Goal: Task Accomplishment & Management: Manage account settings

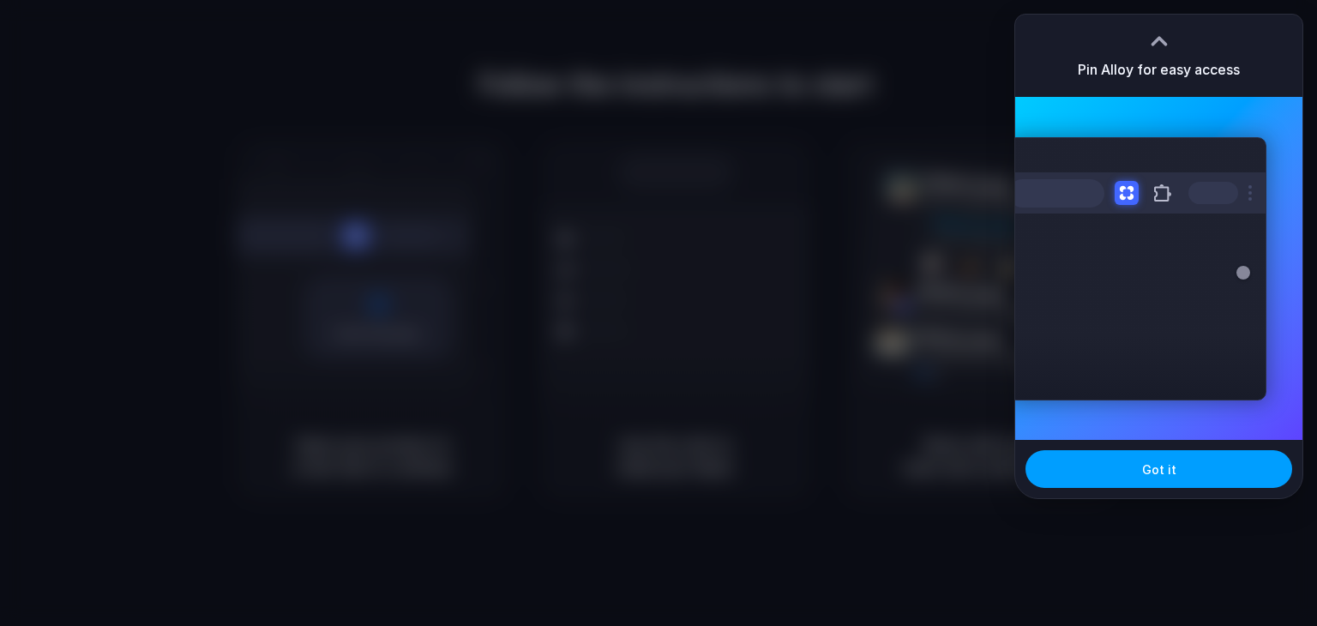
click at [1175, 459] on button "Got it" at bounding box center [1158, 469] width 267 height 38
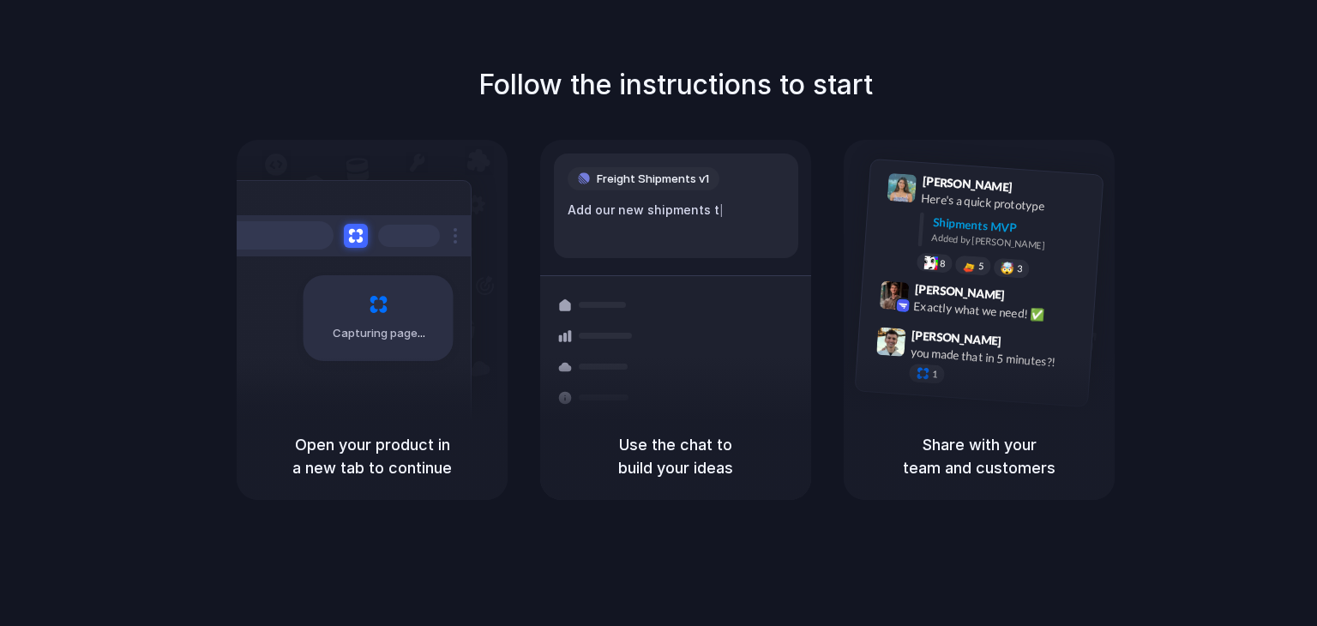
drag, startPoint x: 355, startPoint y: 435, endPoint x: 449, endPoint y: 473, distance: 101.6
click at [449, 473] on h5 "Open your product in a new tab to continue" at bounding box center [372, 456] width 230 height 46
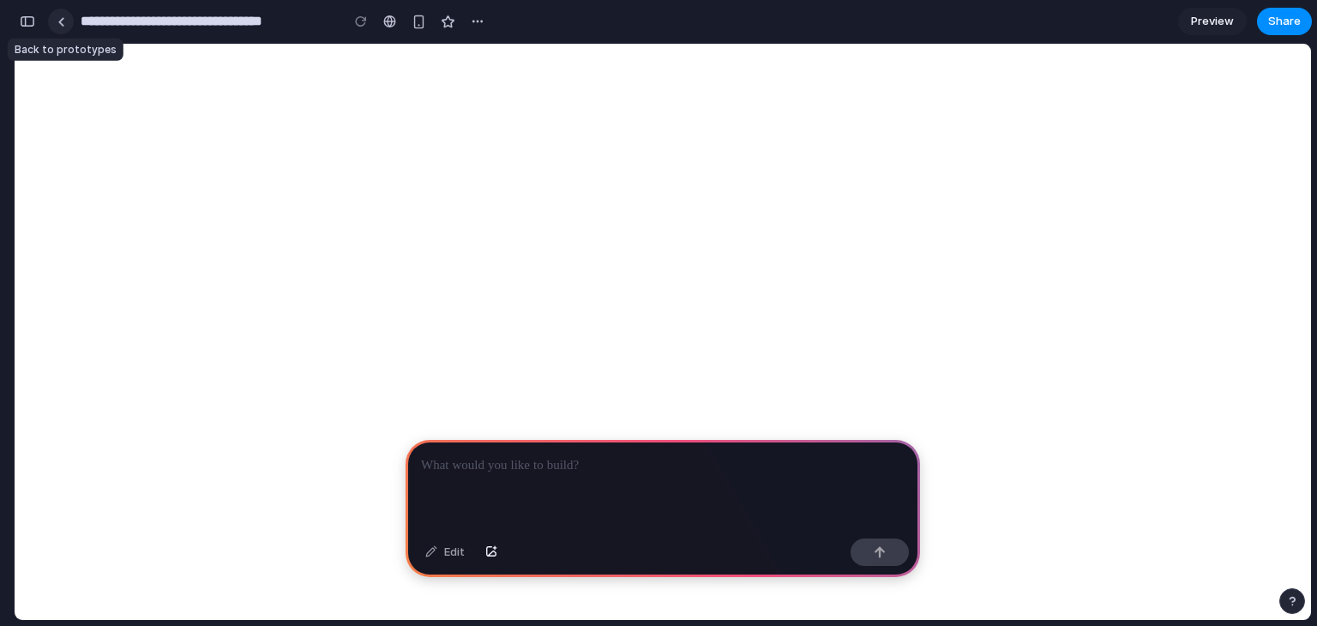
click at [60, 21] on div at bounding box center [61, 21] width 8 height 9
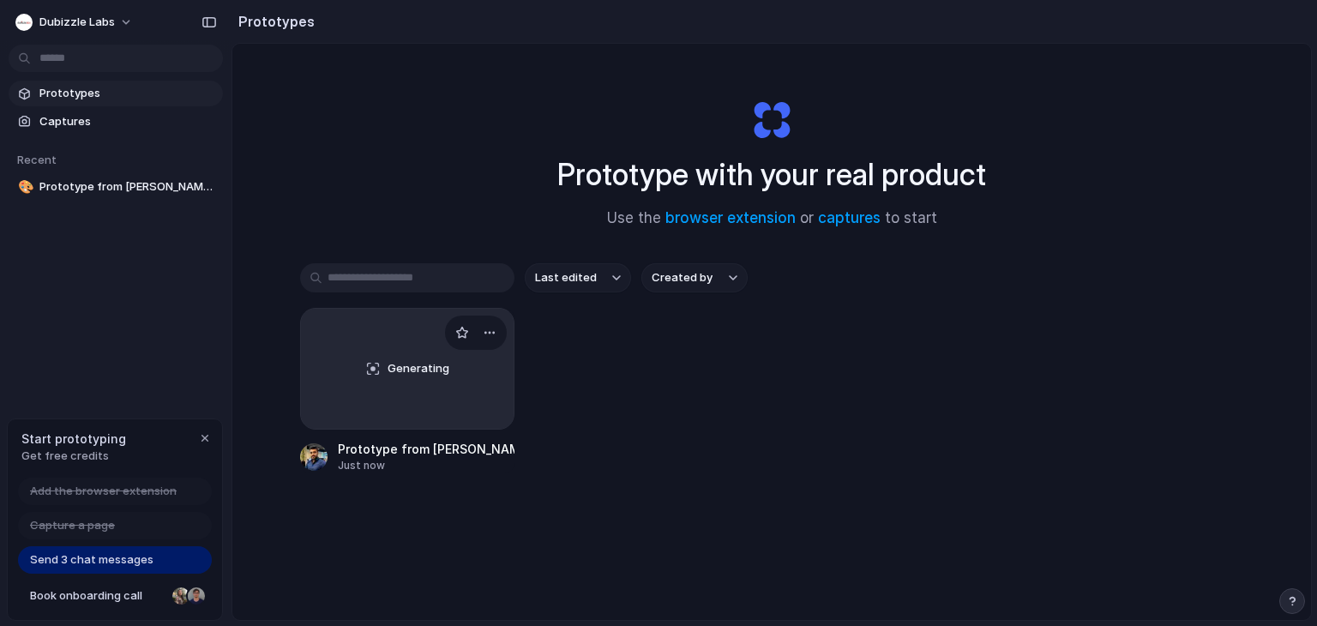
click at [418, 355] on div "Generating" at bounding box center [407, 369] width 213 height 120
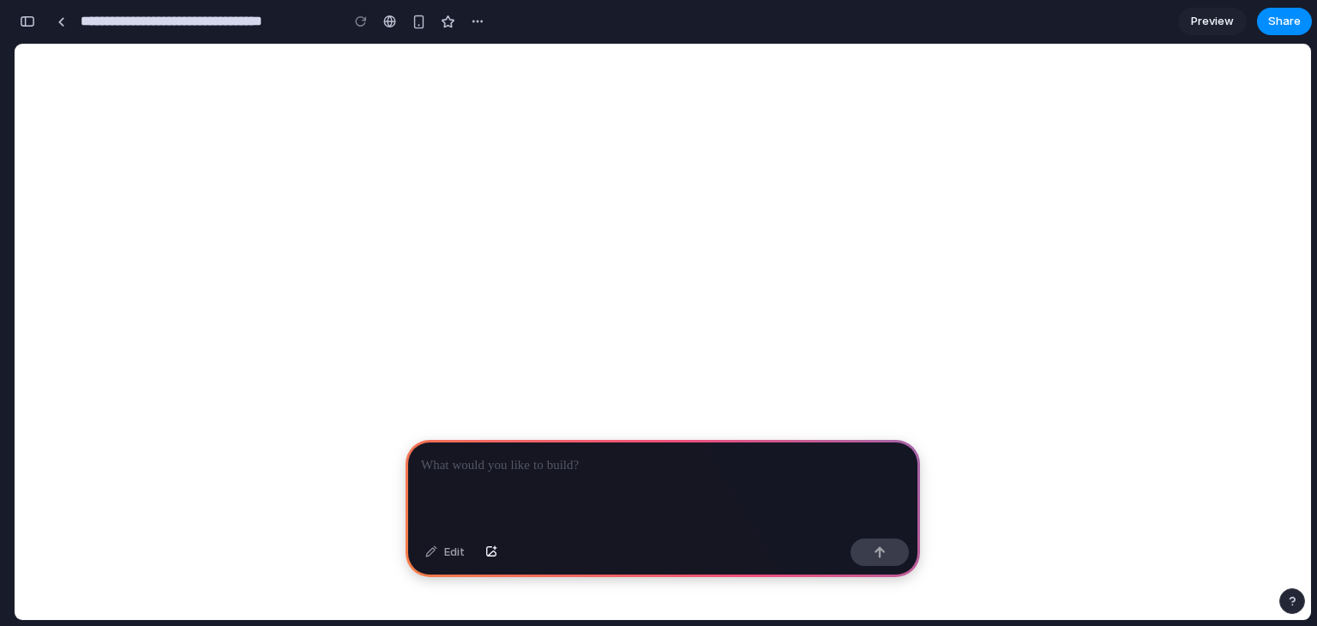
click at [549, 475] on div at bounding box center [662, 486] width 514 height 92
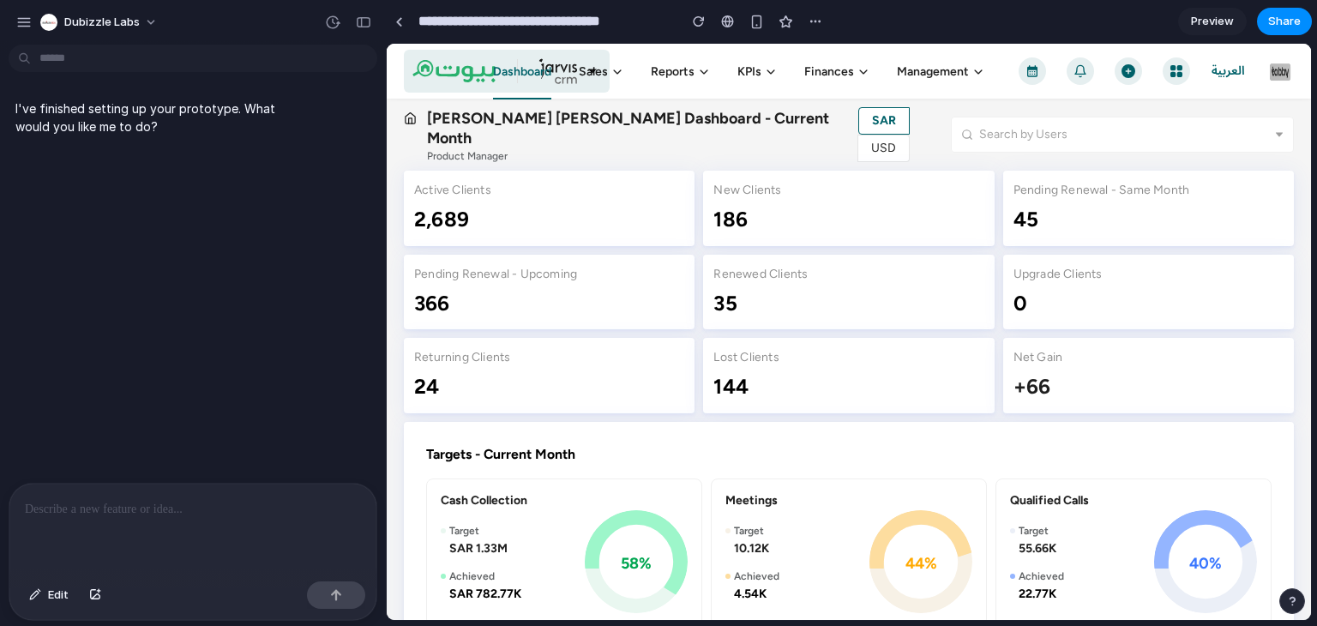
click at [8, 18] on div "Dubizzle Labs" at bounding box center [193, 20] width 386 height 41
click at [12, 21] on button "button" at bounding box center [24, 22] width 26 height 26
click at [64, 15] on div "Dubizzle Labs" at bounding box center [89, 22] width 99 height 17
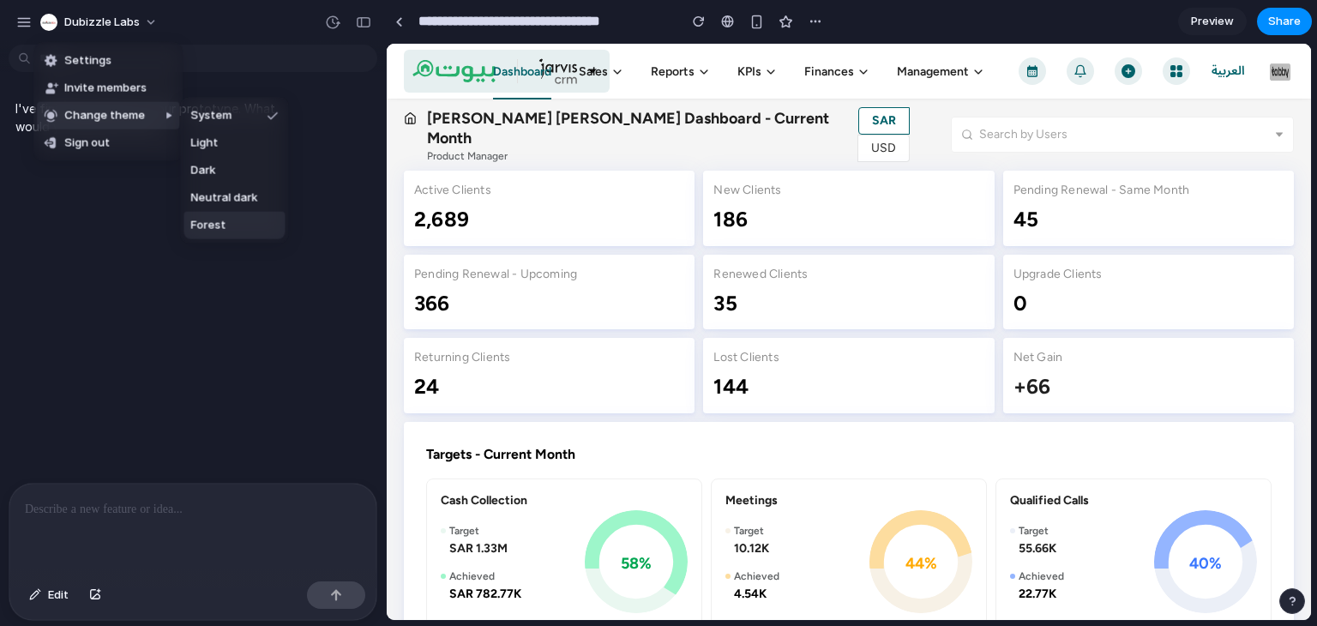
click at [233, 232] on li "Forest" at bounding box center [233, 225] width 101 height 27
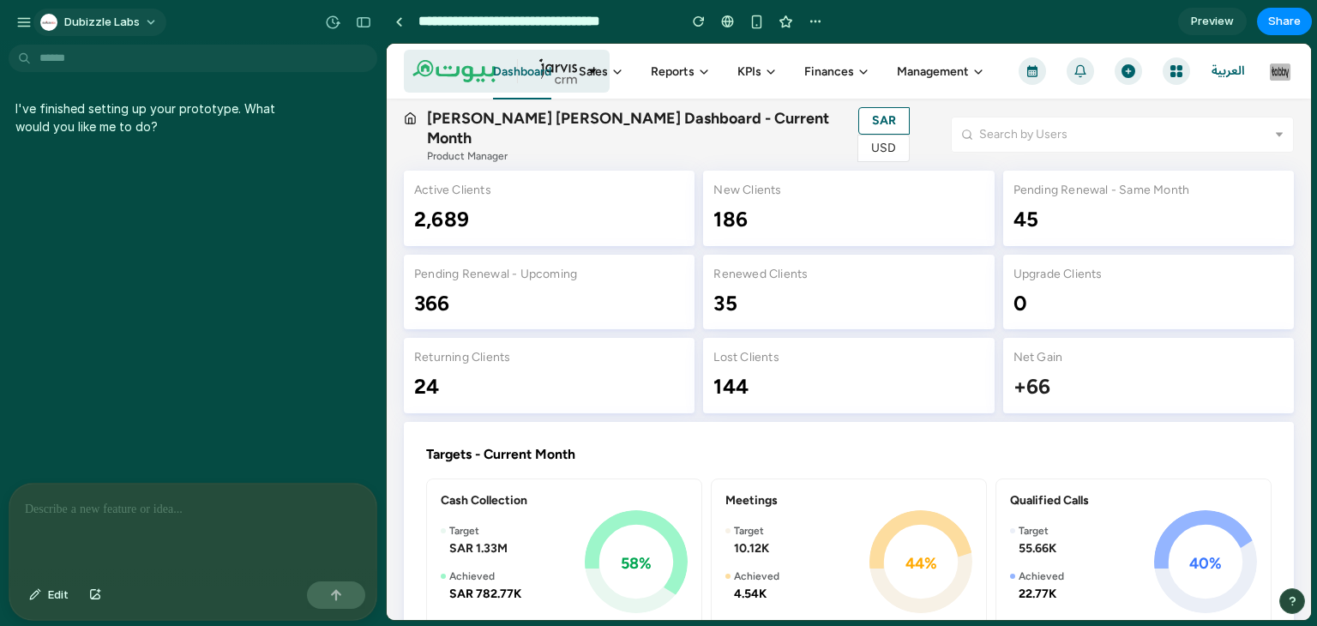
click at [135, 27] on span "Dubizzle Labs" at bounding box center [101, 22] width 75 height 17
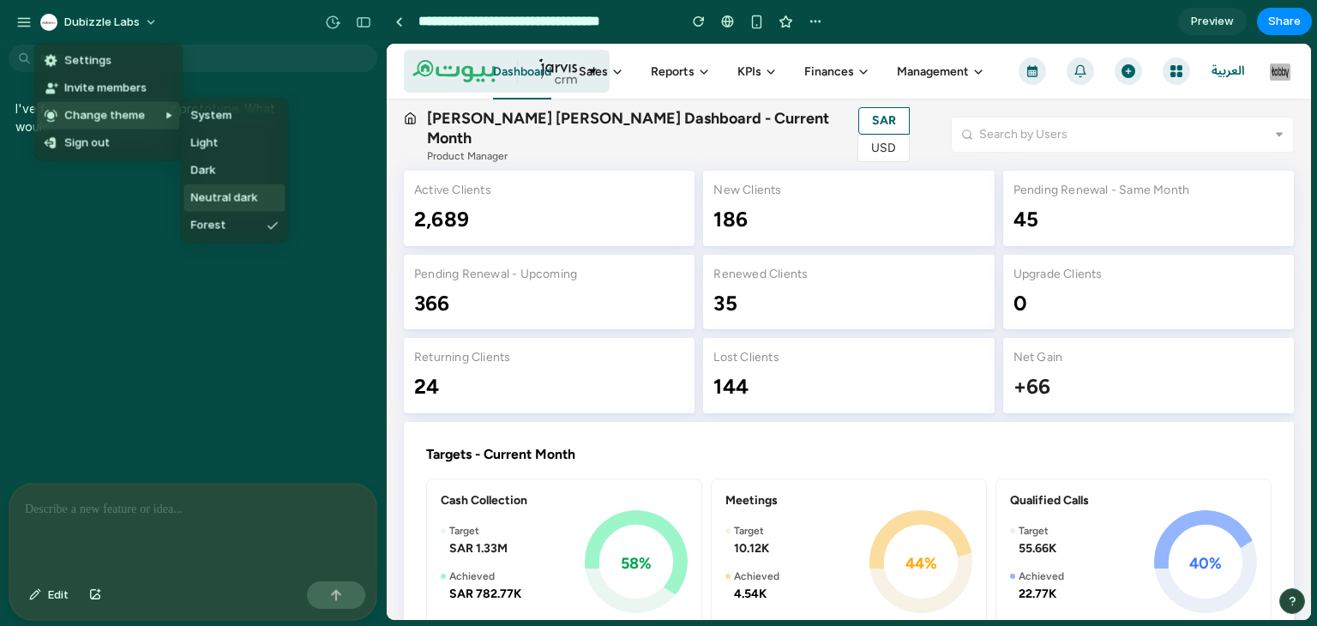
click at [223, 193] on span "Neutral dark" at bounding box center [223, 197] width 67 height 17
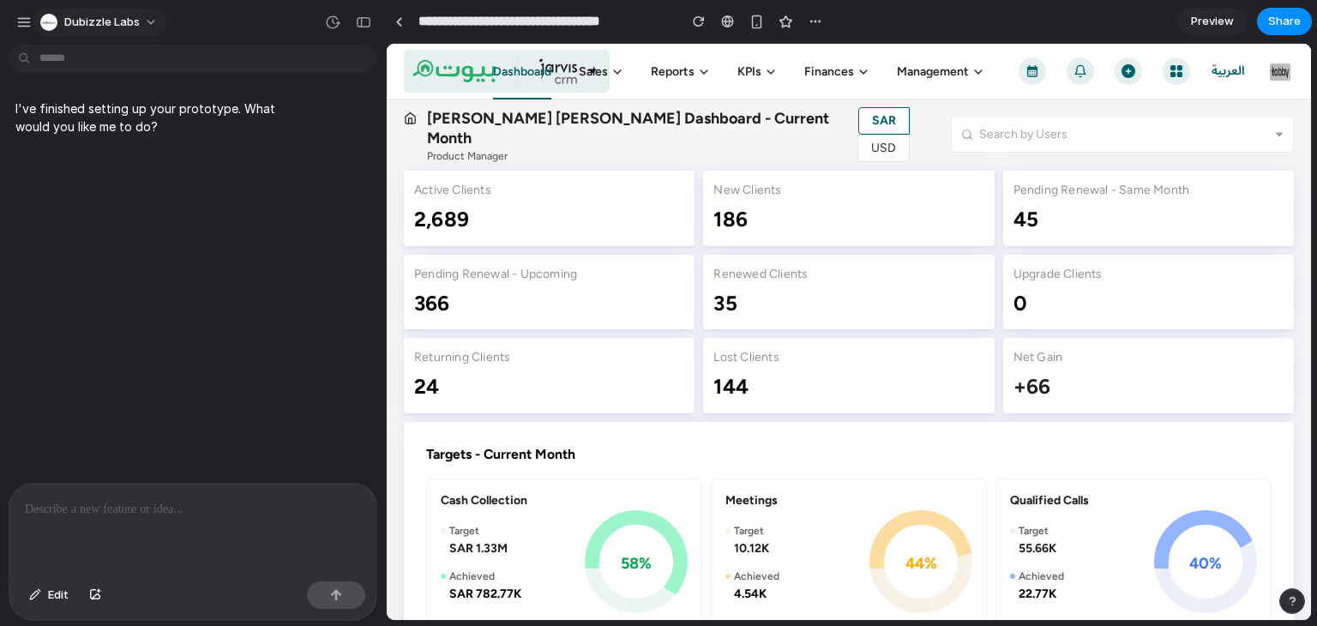
click at [127, 33] on button "Dubizzle Labs" at bounding box center [99, 22] width 133 height 27
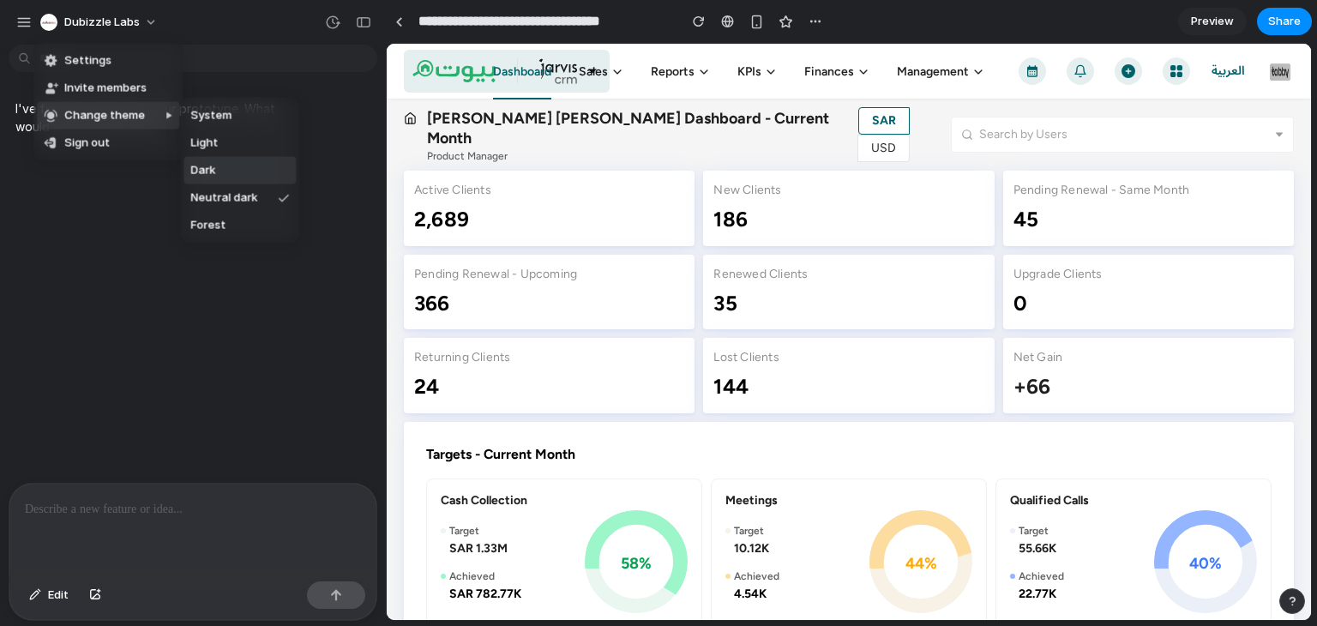
click at [225, 148] on li "Light" at bounding box center [239, 142] width 112 height 27
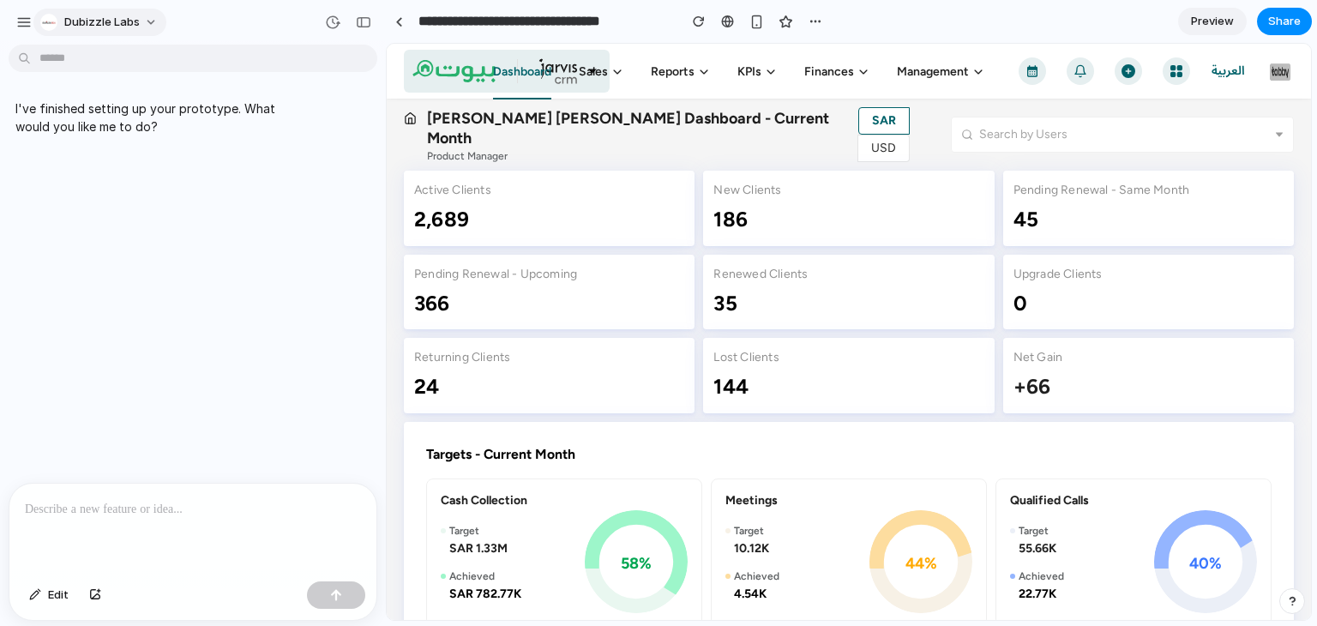
click at [123, 28] on span "Dubizzle Labs" at bounding box center [101, 22] width 75 height 17
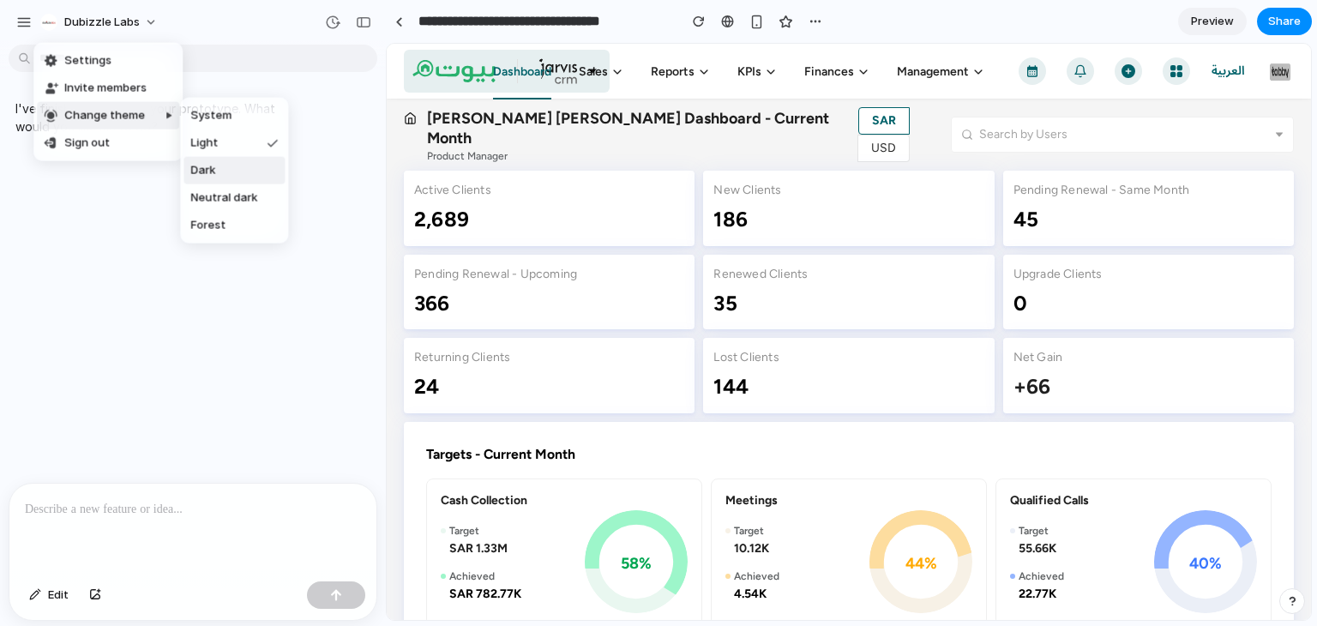
click at [206, 163] on span "Dark" at bounding box center [202, 170] width 25 height 17
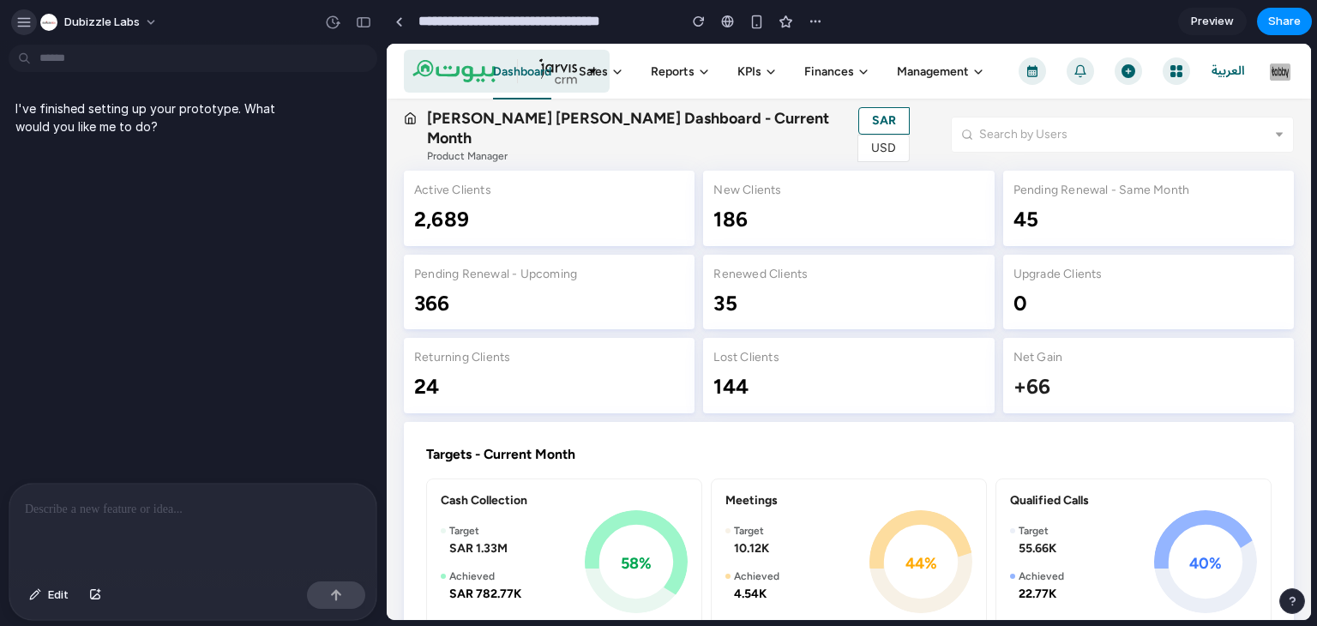
click at [27, 12] on button "button" at bounding box center [24, 22] width 26 height 26
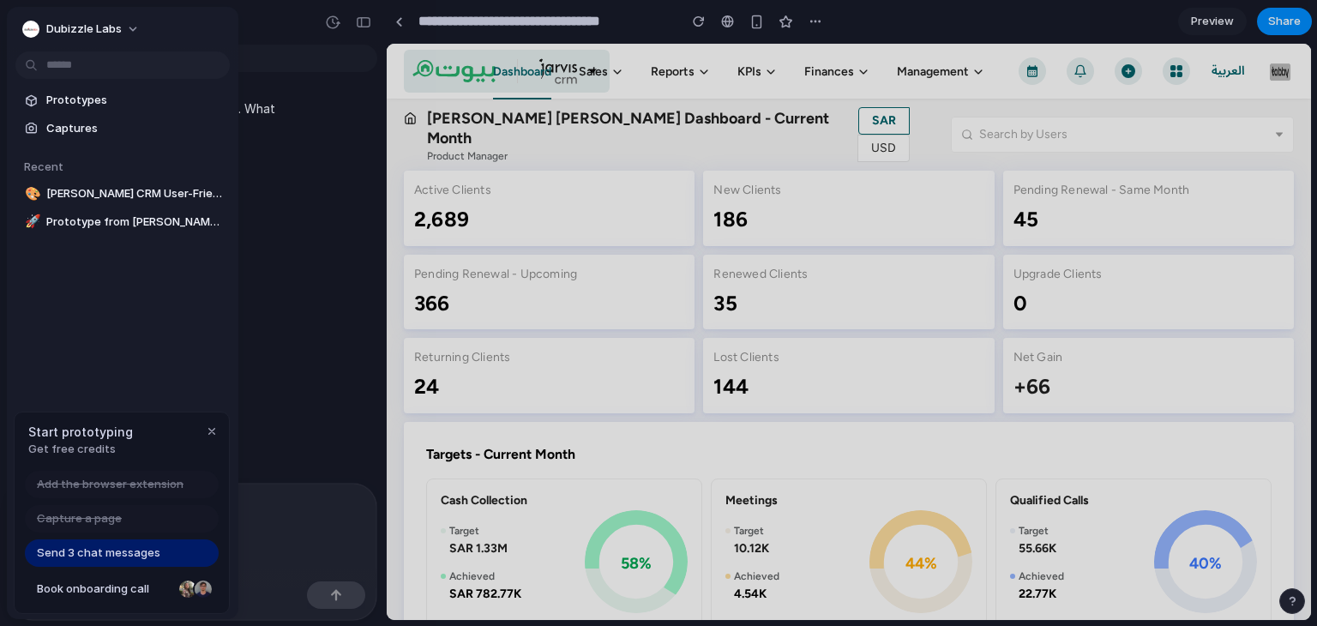
click at [68, 94] on span "Prototypes" at bounding box center [134, 100] width 177 height 17
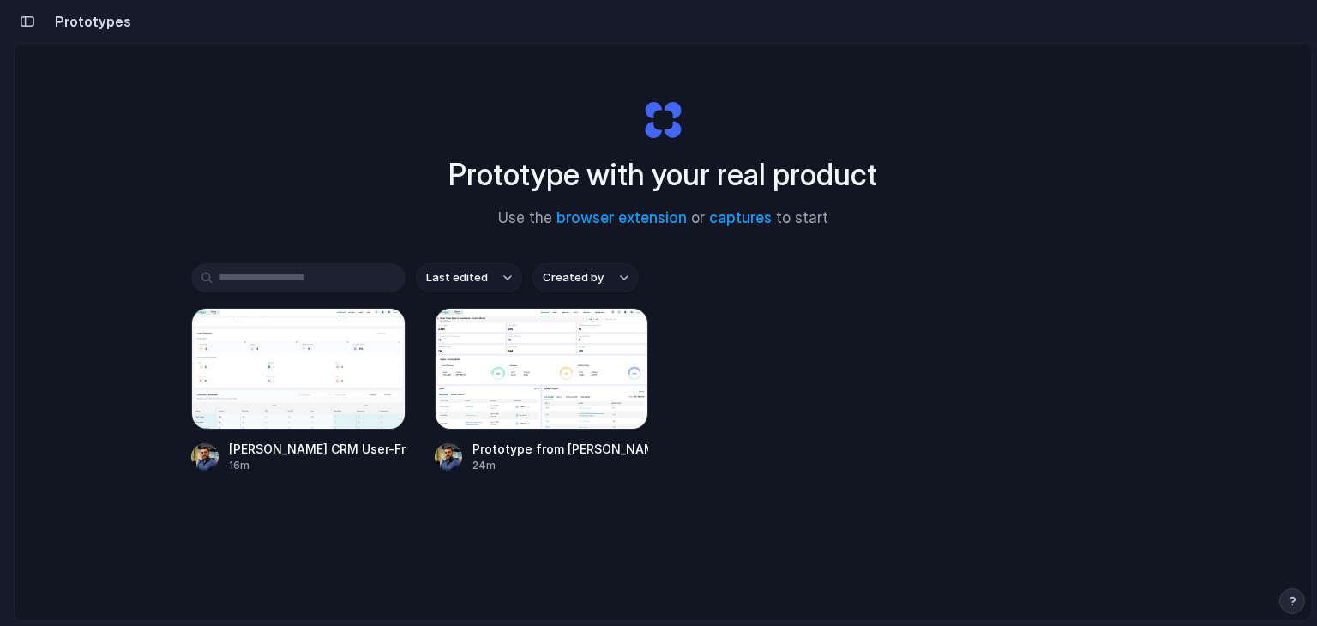
click at [36, 21] on button "button" at bounding box center [27, 21] width 27 height 27
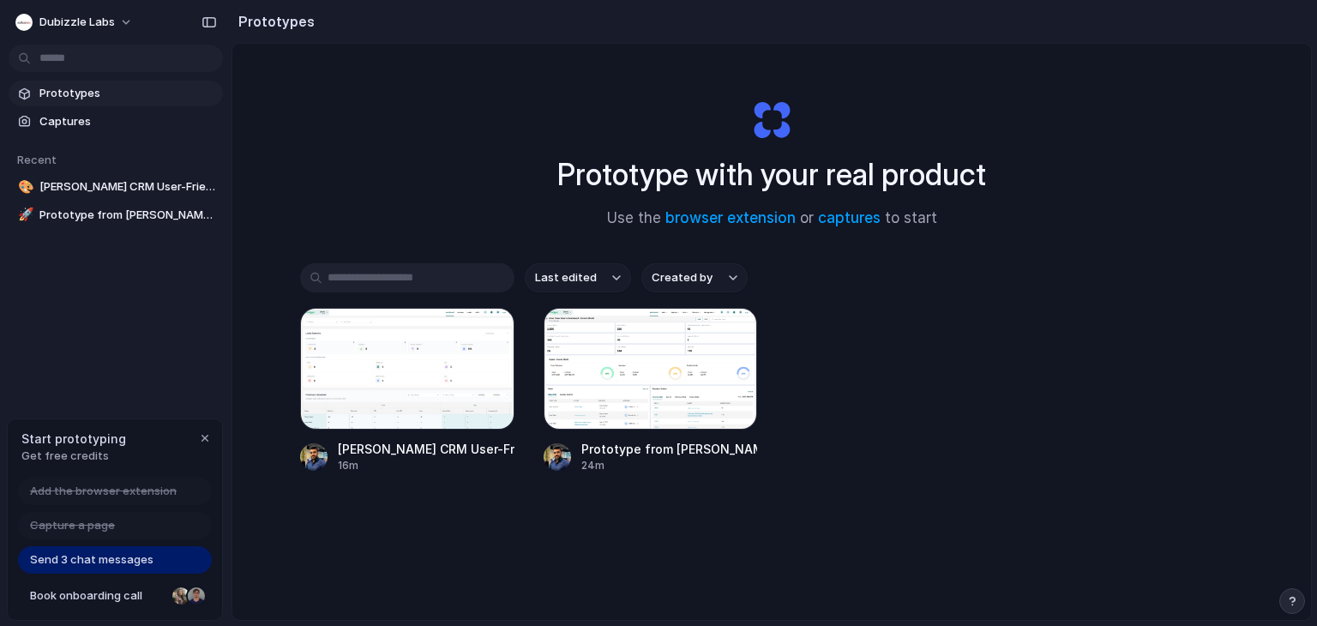
click at [201, 441] on div "button" at bounding box center [205, 438] width 14 height 14
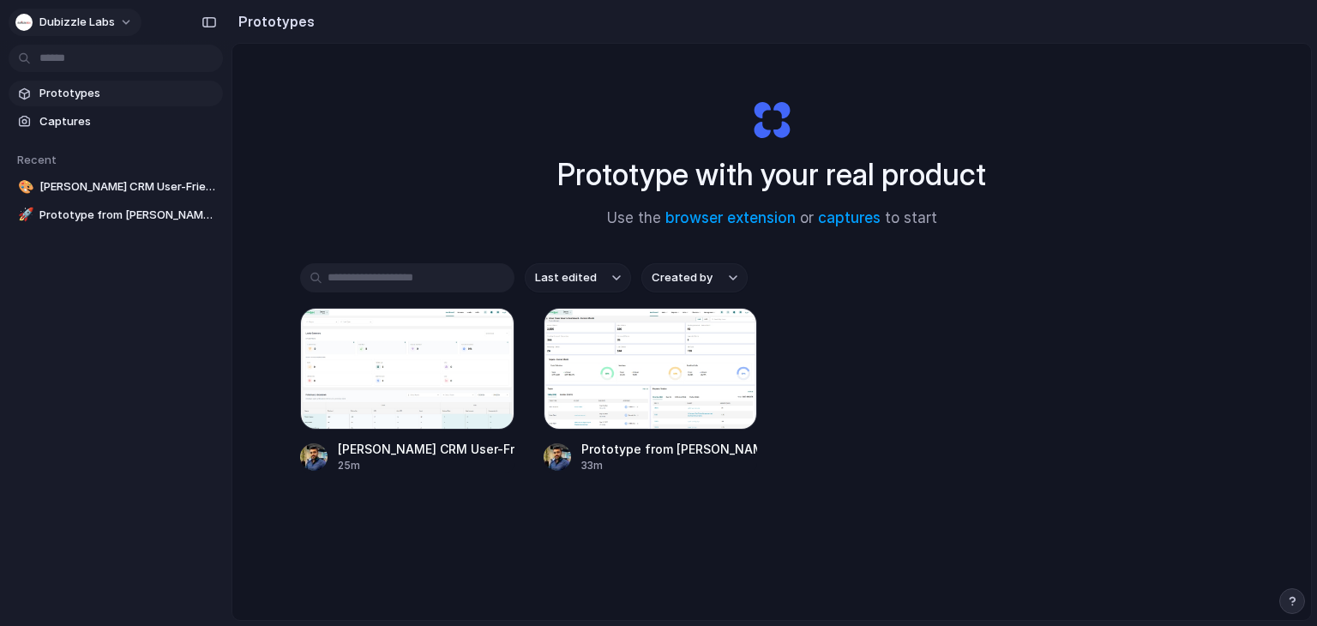
click at [40, 25] on span "Dubizzle Labs" at bounding box center [76, 22] width 75 height 17
click at [84, 88] on span "Invite members" at bounding box center [80, 88] width 82 height 17
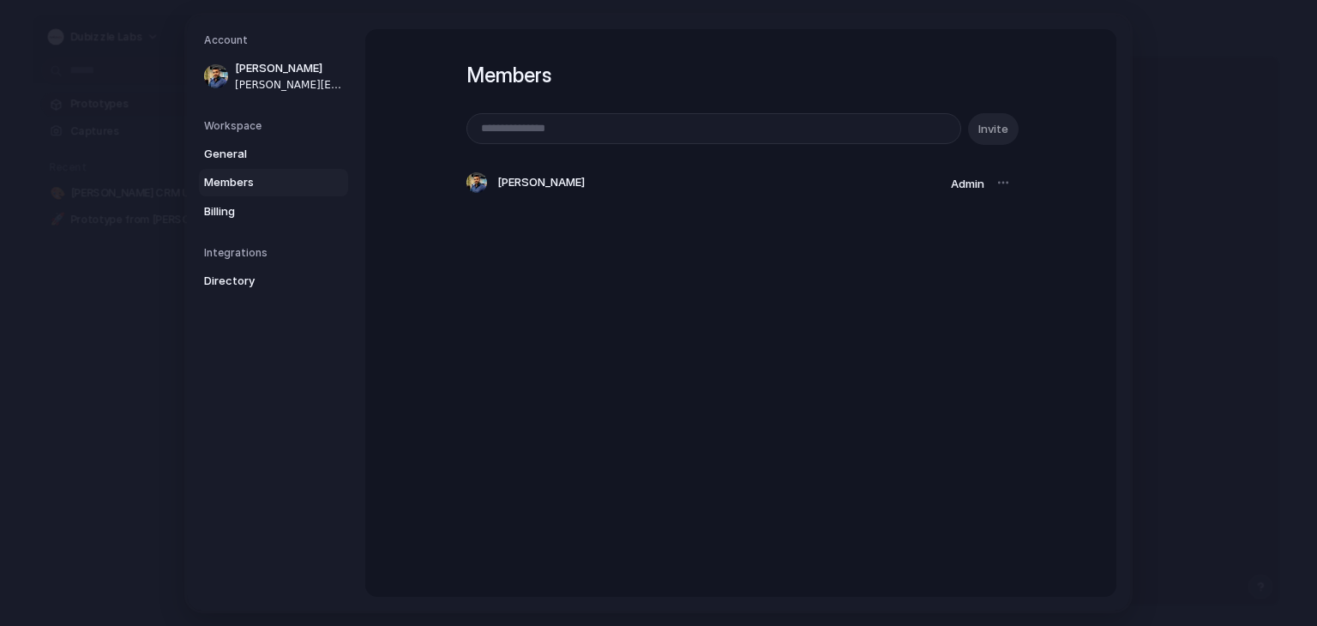
click at [995, 184] on div at bounding box center [1003, 183] width 24 height 24
click at [999, 188] on div at bounding box center [1003, 183] width 24 height 24
click at [999, 183] on div at bounding box center [1003, 183] width 24 height 24
click at [258, 145] on link "General" at bounding box center [273, 154] width 149 height 27
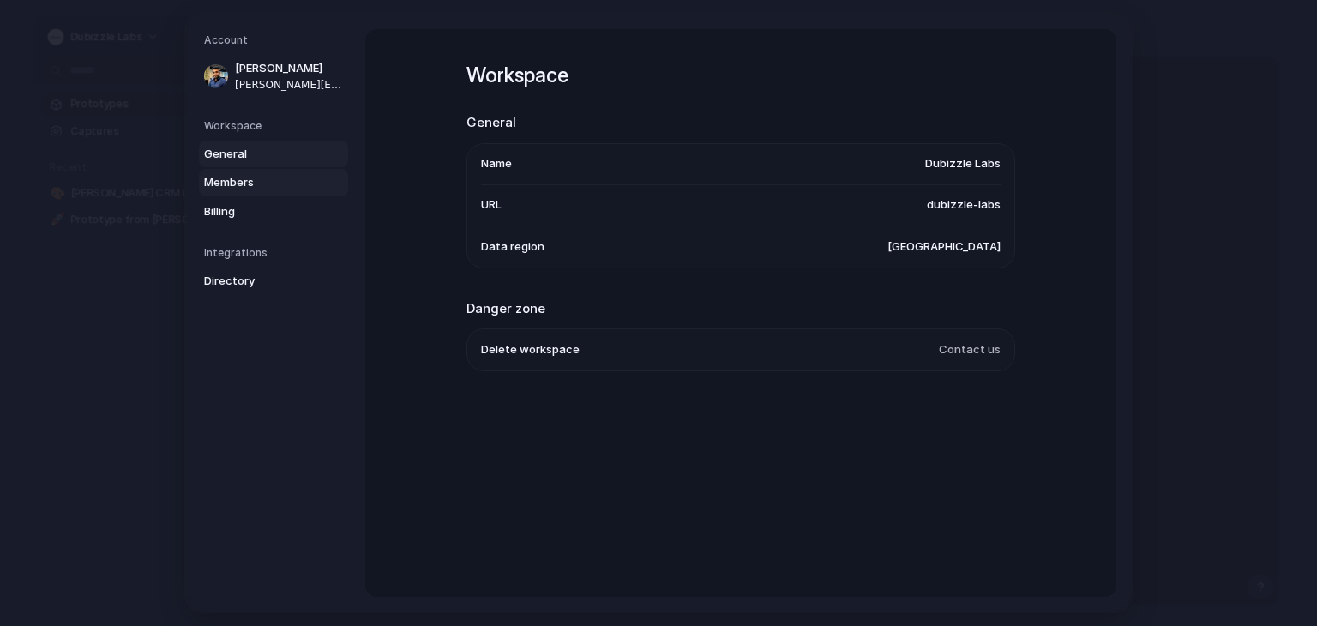
click at [264, 179] on span "Members" at bounding box center [259, 182] width 110 height 17
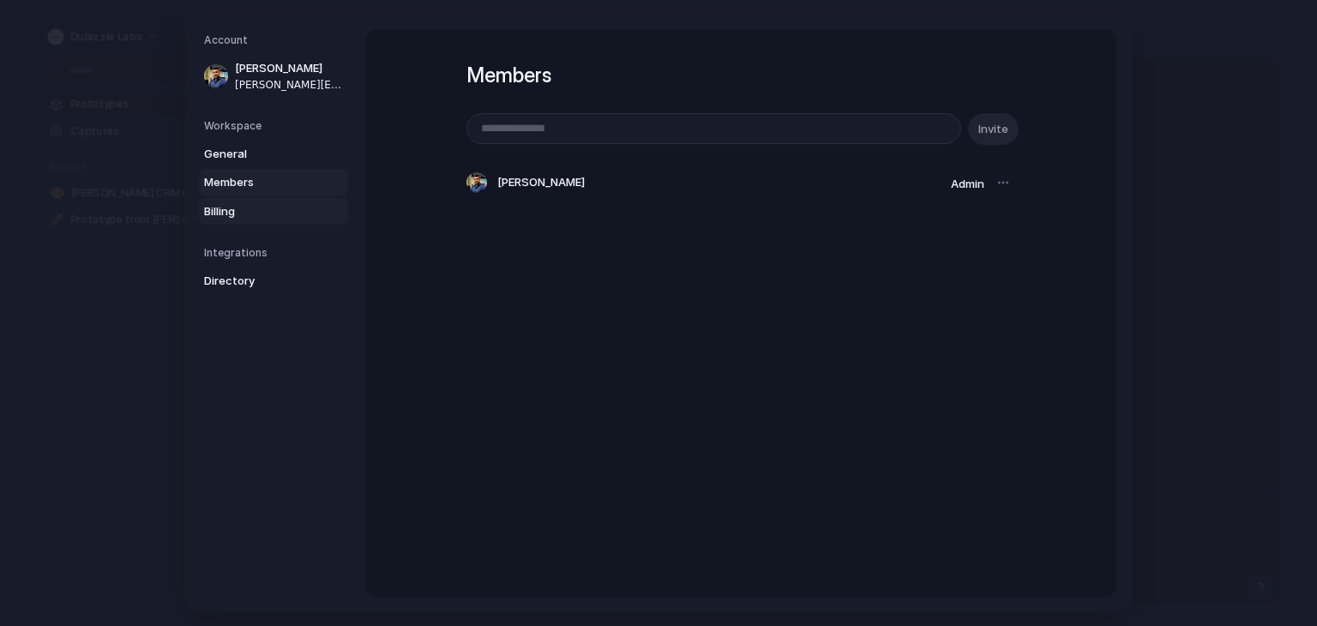
click at [261, 213] on span "Billing" at bounding box center [259, 211] width 110 height 17
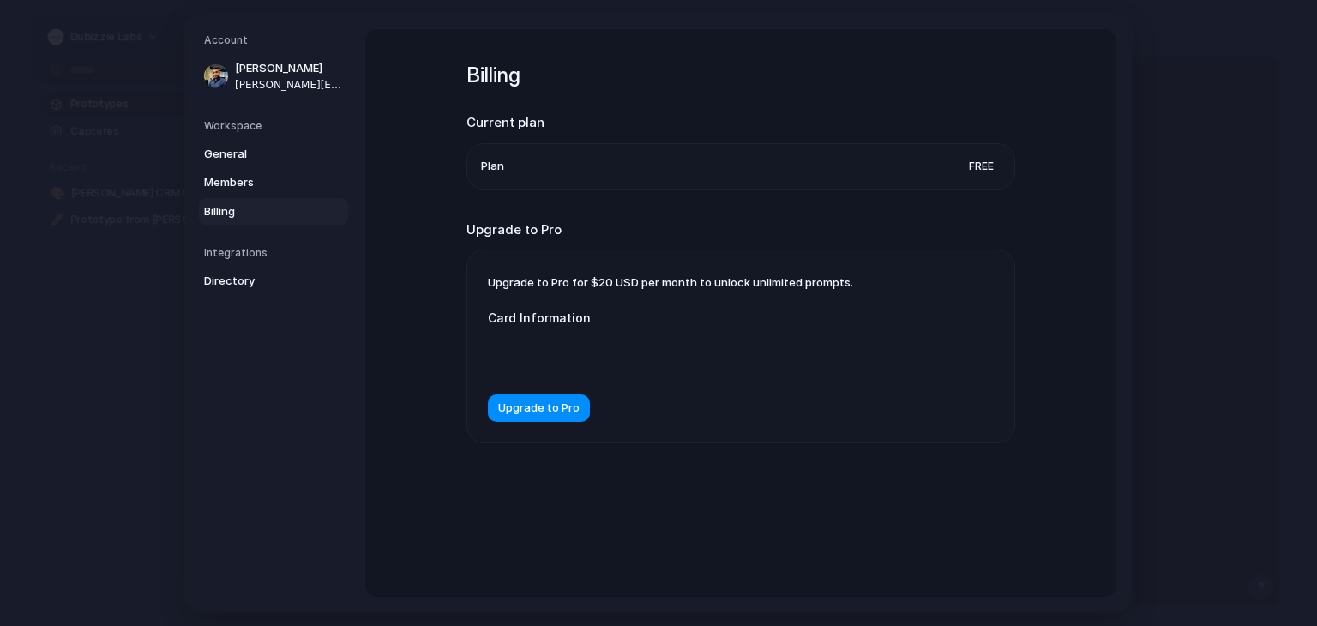
drag, startPoint x: 631, startPoint y: 279, endPoint x: 847, endPoint y: 273, distance: 216.1
click at [847, 273] on div "Upgrade to Pro for $20 USD per month to unlock unlimited prompts. Card Informat…" at bounding box center [740, 346] width 547 height 192
drag, startPoint x: 771, startPoint y: 281, endPoint x: 607, endPoint y: 279, distance: 164.6
click at [603, 281] on span "Upgrade to Pro for $20 USD per month to unlock unlimited prompts." at bounding box center [670, 282] width 365 height 14
click at [974, 170] on span "Free" at bounding box center [981, 166] width 39 height 17
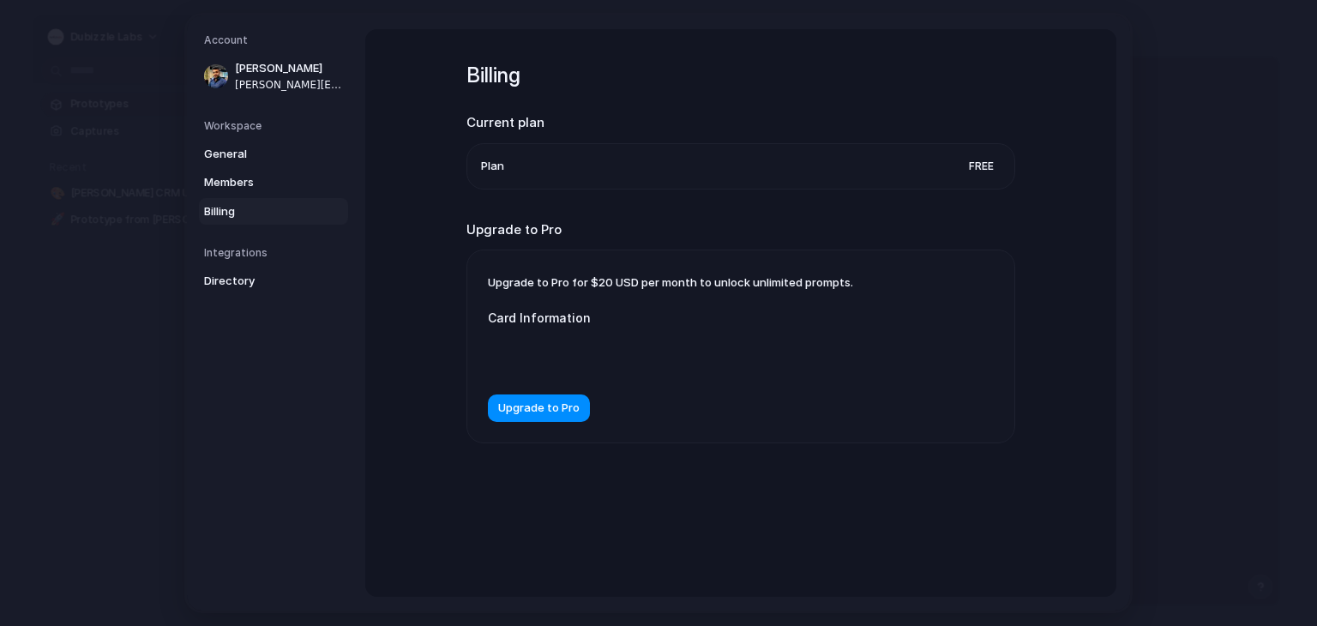
drag, startPoint x: 643, startPoint y: 283, endPoint x: 692, endPoint y: 285, distance: 48.9
click at [692, 285] on span "Upgrade to Pro for $20 USD per month to unlock unlimited prompts." at bounding box center [670, 282] width 365 height 14
click at [272, 274] on span "Directory" at bounding box center [259, 281] width 110 height 17
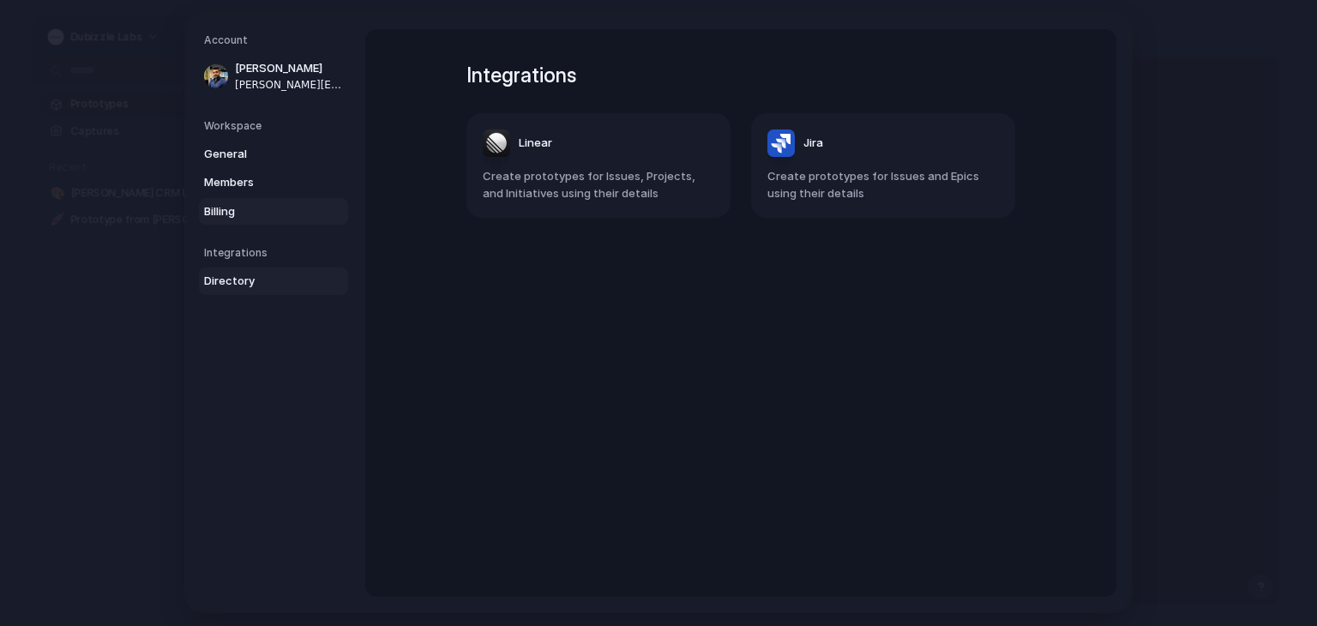
click at [277, 217] on span "Billing" at bounding box center [259, 211] width 110 height 17
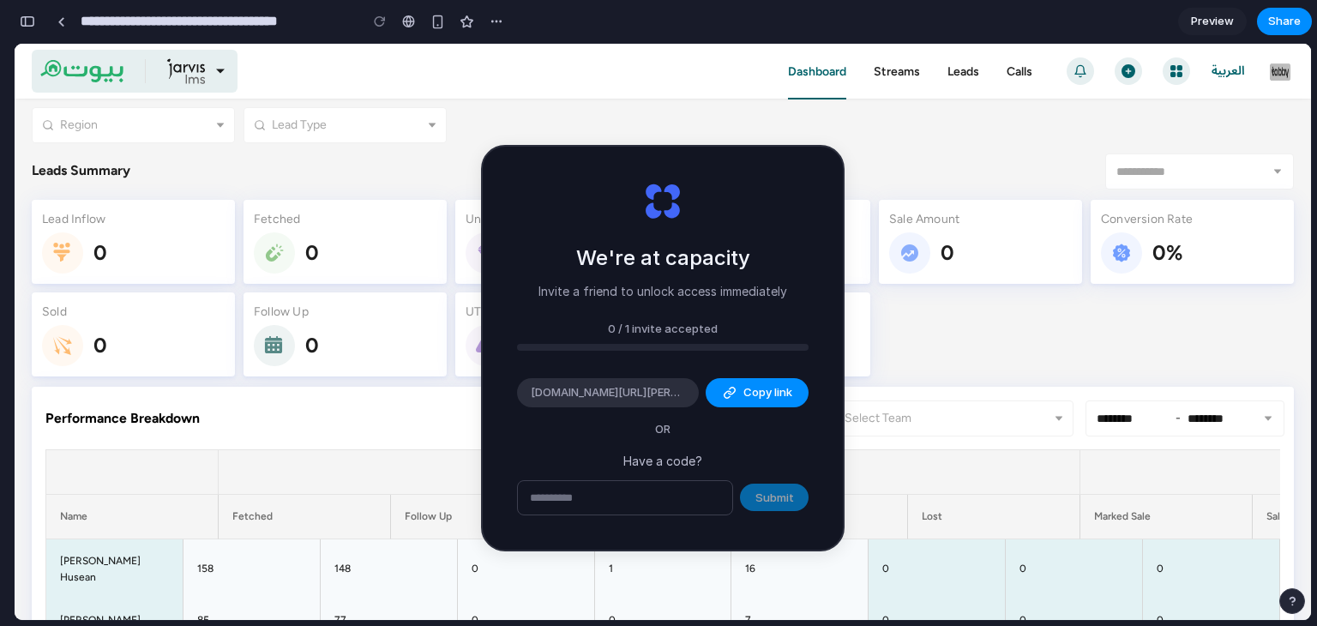
drag, startPoint x: 648, startPoint y: 285, endPoint x: 777, endPoint y: 291, distance: 128.7
click at [777, 291] on p "Invite a friend to unlock access immediately" at bounding box center [662, 291] width 249 height 18
click at [761, 397] on span "Copy link" at bounding box center [767, 392] width 49 height 17
type input "**********"
click at [471, 26] on div "button" at bounding box center [468, 22] width 14 height 14
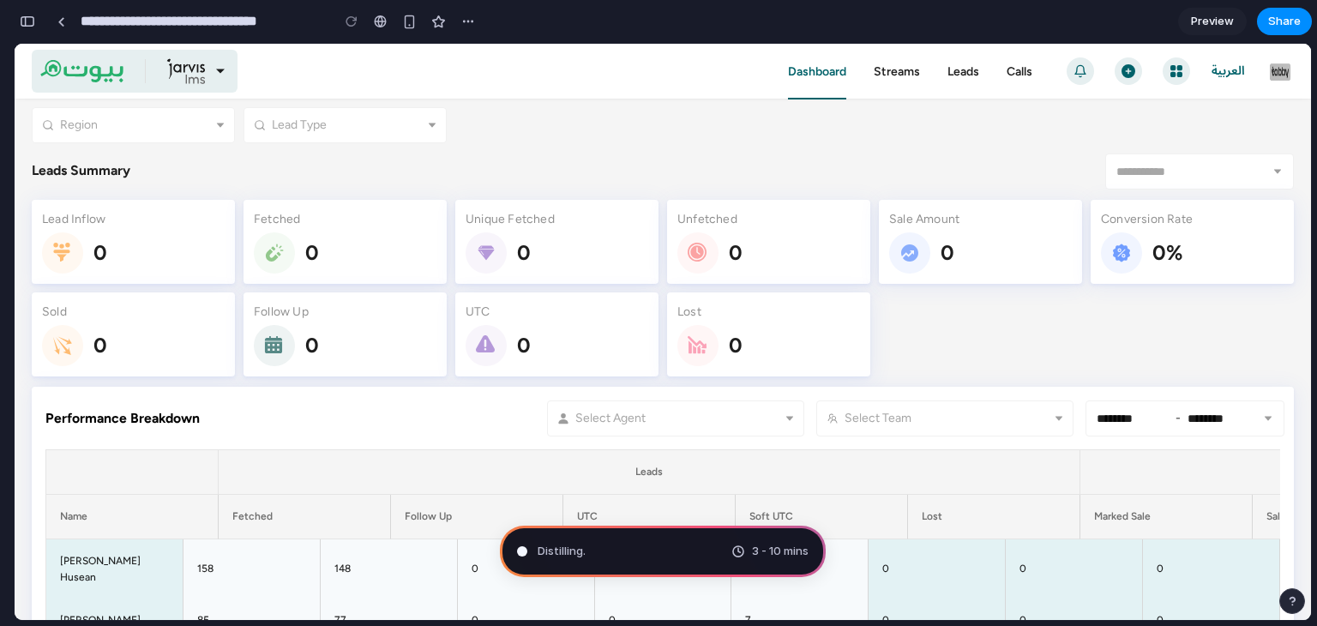
scroll to position [128, 0]
click at [754, 552] on span "3 - 10 mins" at bounding box center [780, 551] width 57 height 17
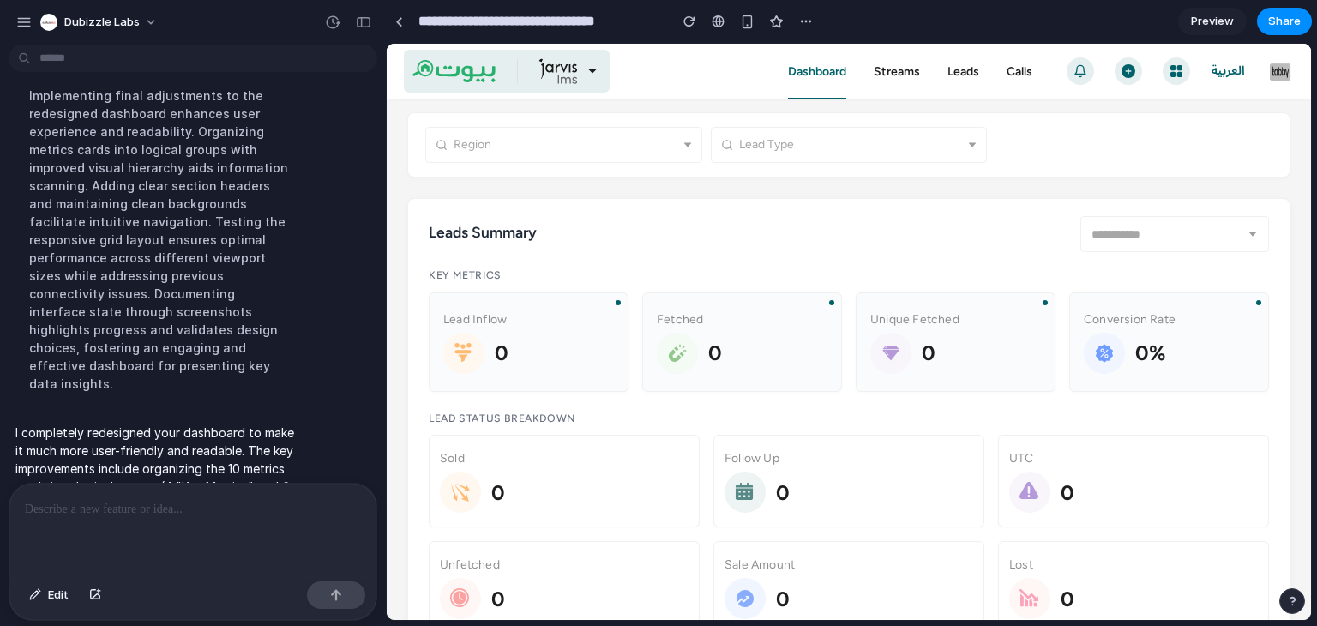
scroll to position [344, 0]
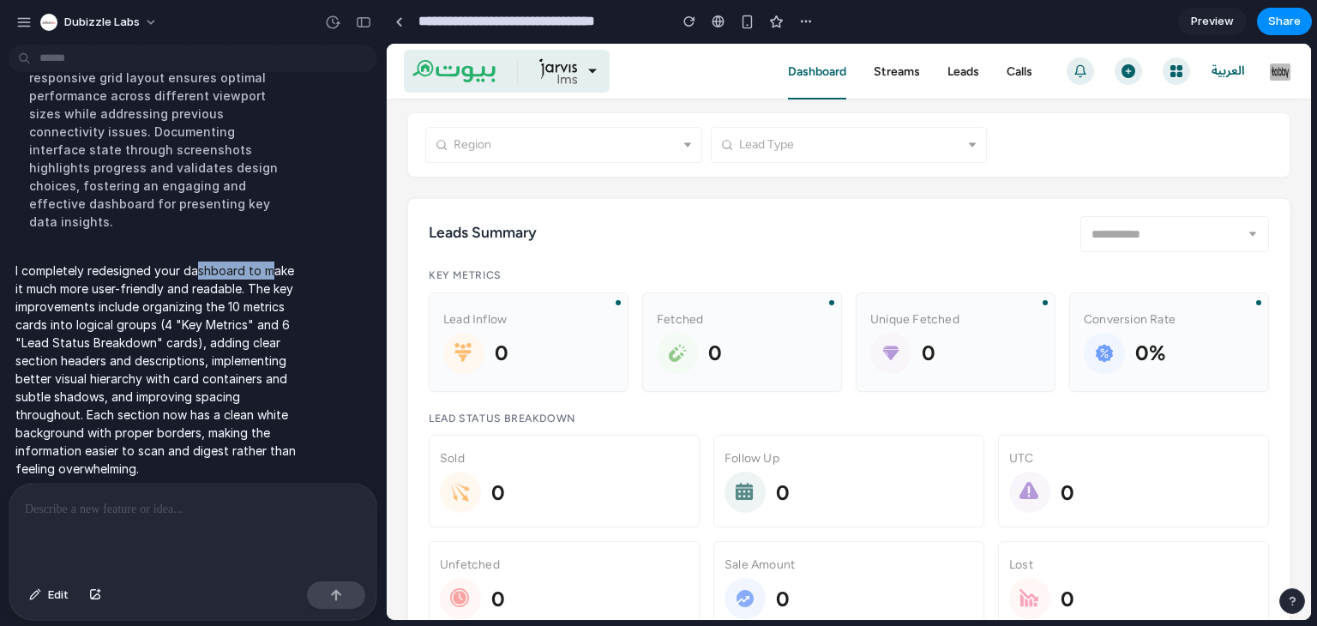
drag, startPoint x: 203, startPoint y: 252, endPoint x: 271, endPoint y: 255, distance: 67.8
click at [271, 261] on p "I completely redesigned your dashboard to make it much more user-friendly and r…" at bounding box center [158, 369] width 286 height 216
click at [154, 22] on button "Dubizzle Labs" at bounding box center [99, 22] width 133 height 27
click at [147, 21] on div "Settings Invite members Change theme Sign out" at bounding box center [658, 313] width 1317 height 626
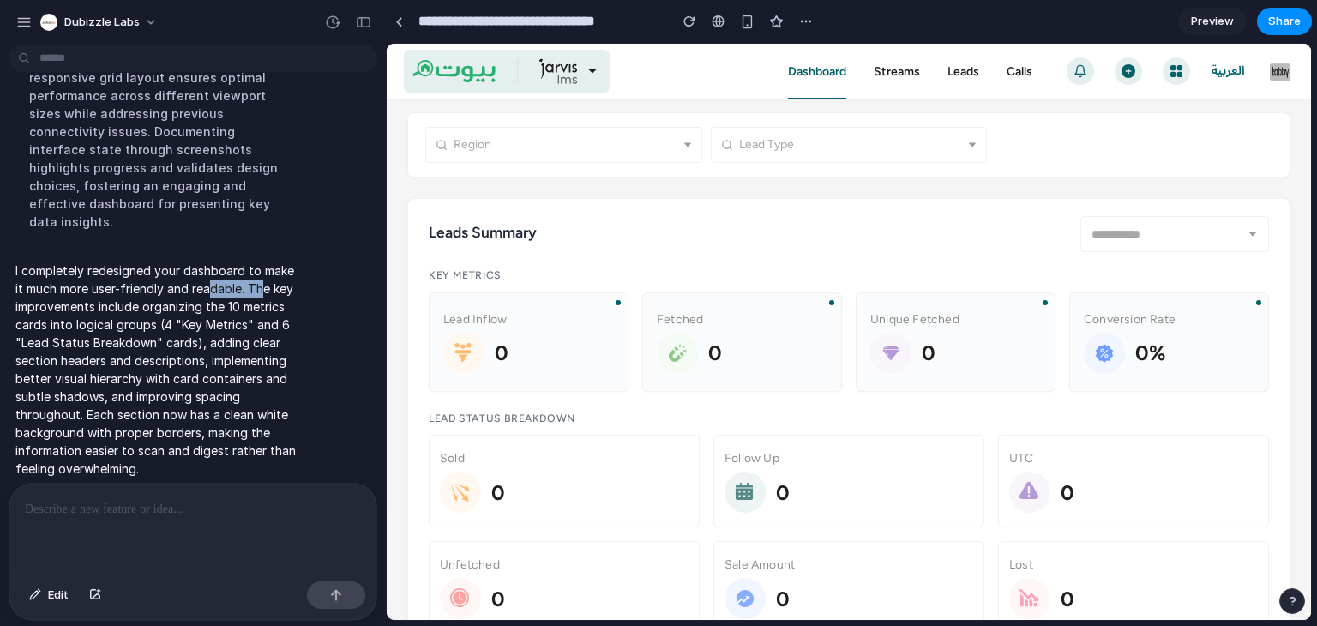
drag, startPoint x: 256, startPoint y: 278, endPoint x: 266, endPoint y: 279, distance: 9.5
click at [266, 279] on p "I completely redesigned your dashboard to make it much more user-friendly and r…" at bounding box center [158, 369] width 286 height 216
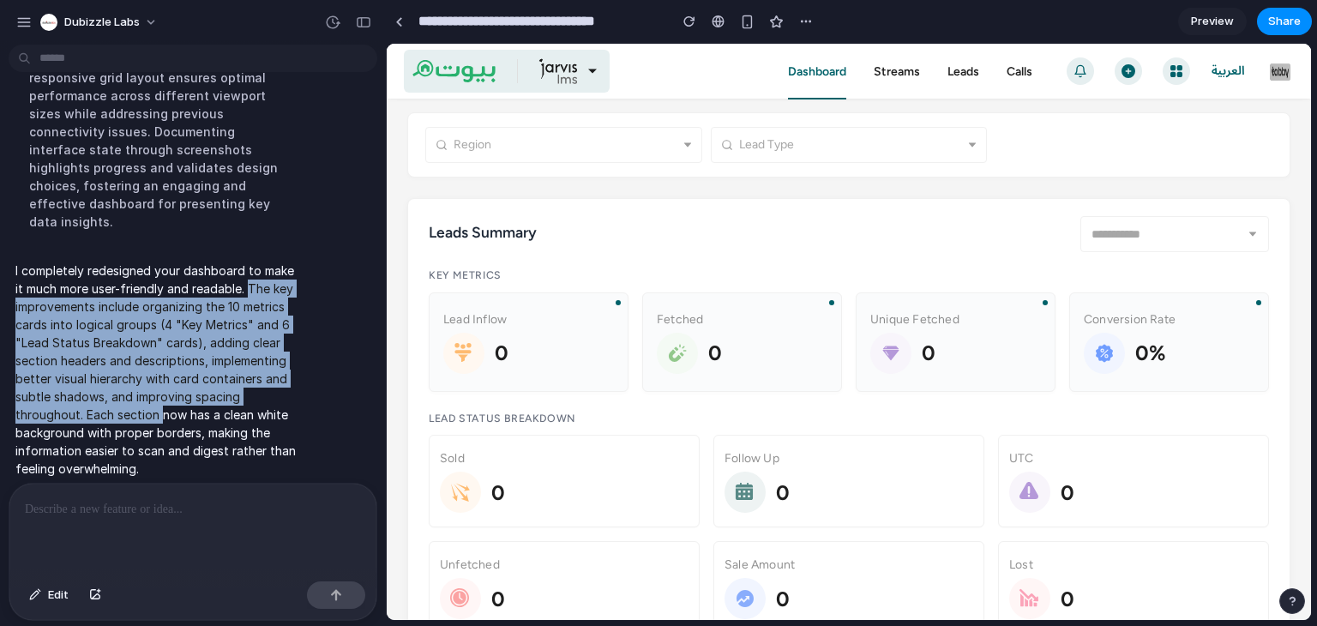
drag, startPoint x: 249, startPoint y: 266, endPoint x: 161, endPoint y: 381, distance: 144.4
click at [160, 385] on p "I completely redesigned your dashboard to make it much more user-friendly and r…" at bounding box center [158, 369] width 286 height 216
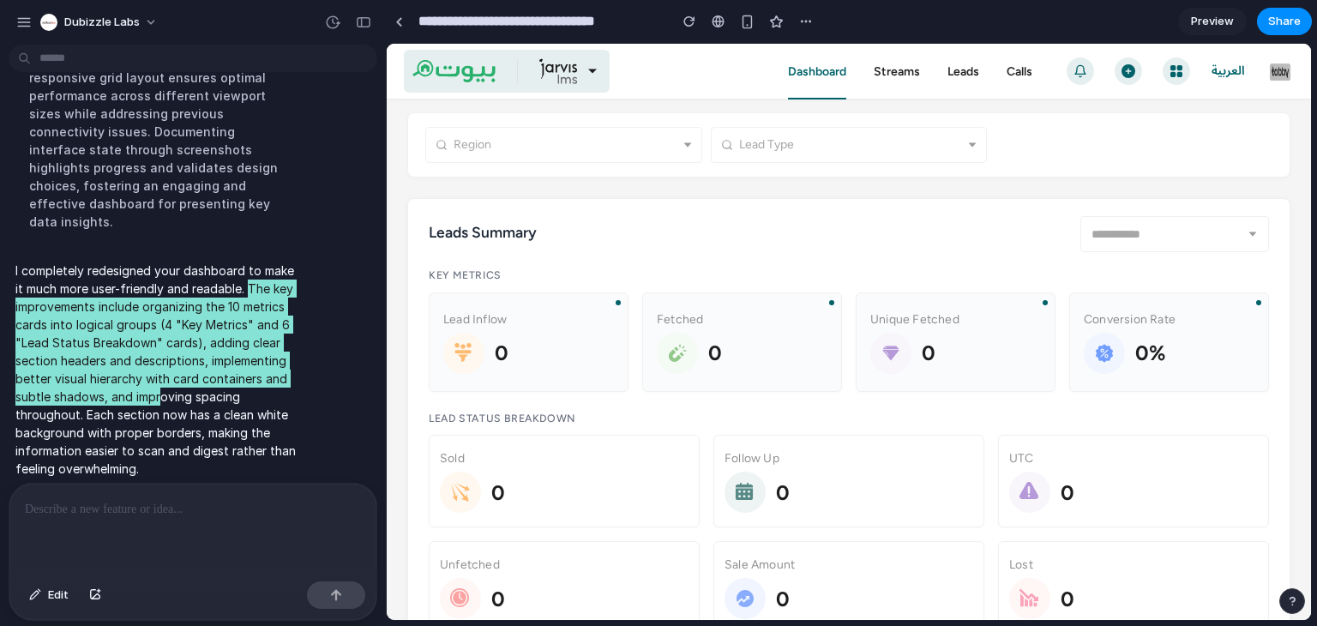
click at [590, 234] on div "Leads Summary" at bounding box center [849, 234] width 840 height 36
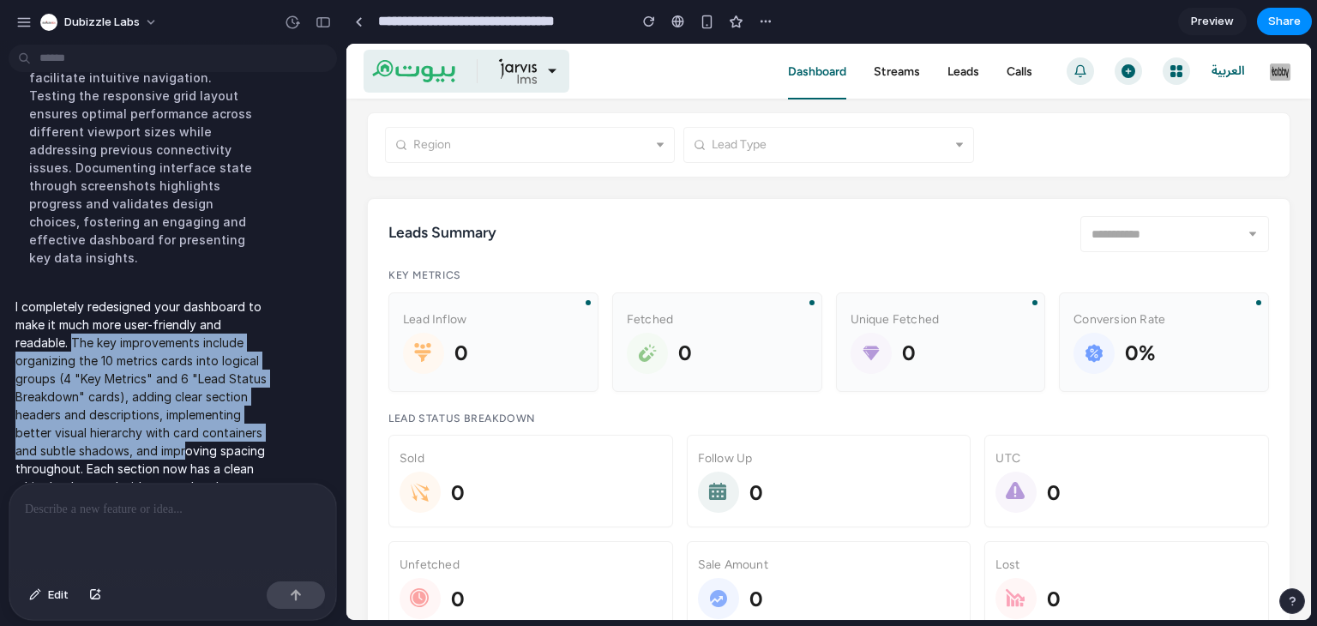
drag, startPoint x: 382, startPoint y: 180, endPoint x: 45, endPoint y: 140, distance: 339.3
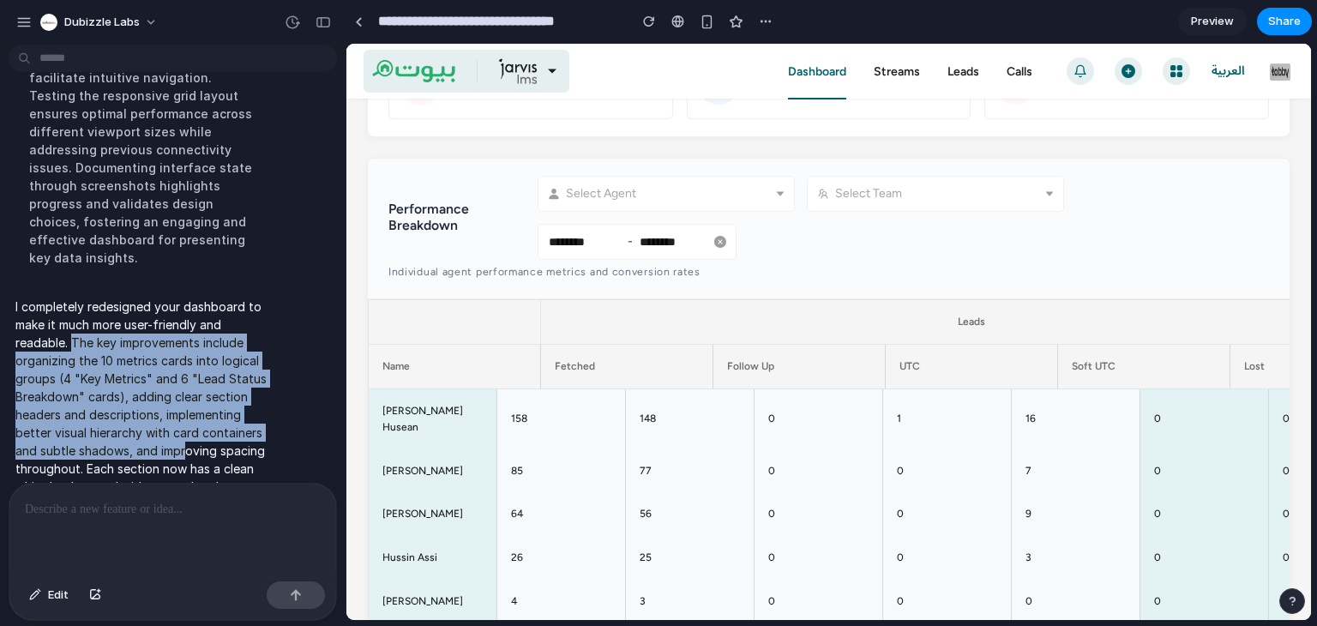
scroll to position [86, 0]
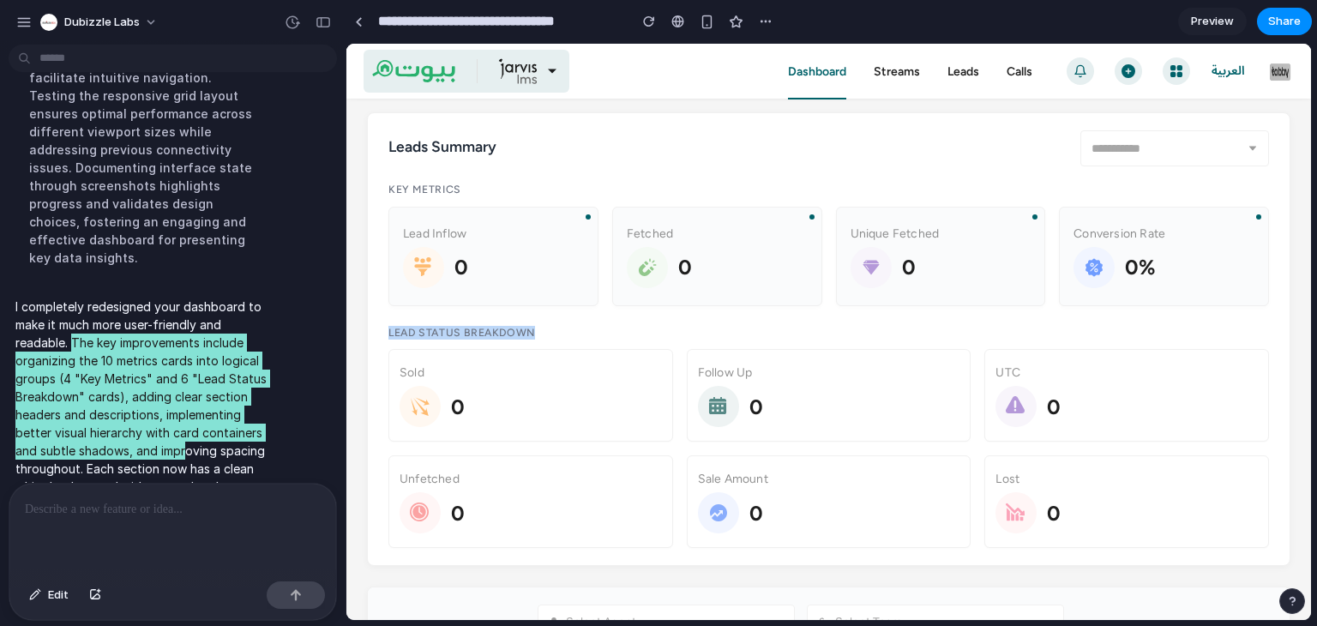
drag, startPoint x: 546, startPoint y: 323, endPoint x: 368, endPoint y: 327, distance: 178.3
click at [368, 327] on div "Leads Summary Key Metrics Lead Inflow 0 Fetched 0 Unique Fetched 0 Conversion R…" at bounding box center [828, 338] width 923 height 453
click at [419, 332] on h4 "Lead Status Breakdown" at bounding box center [828, 333] width 880 height 13
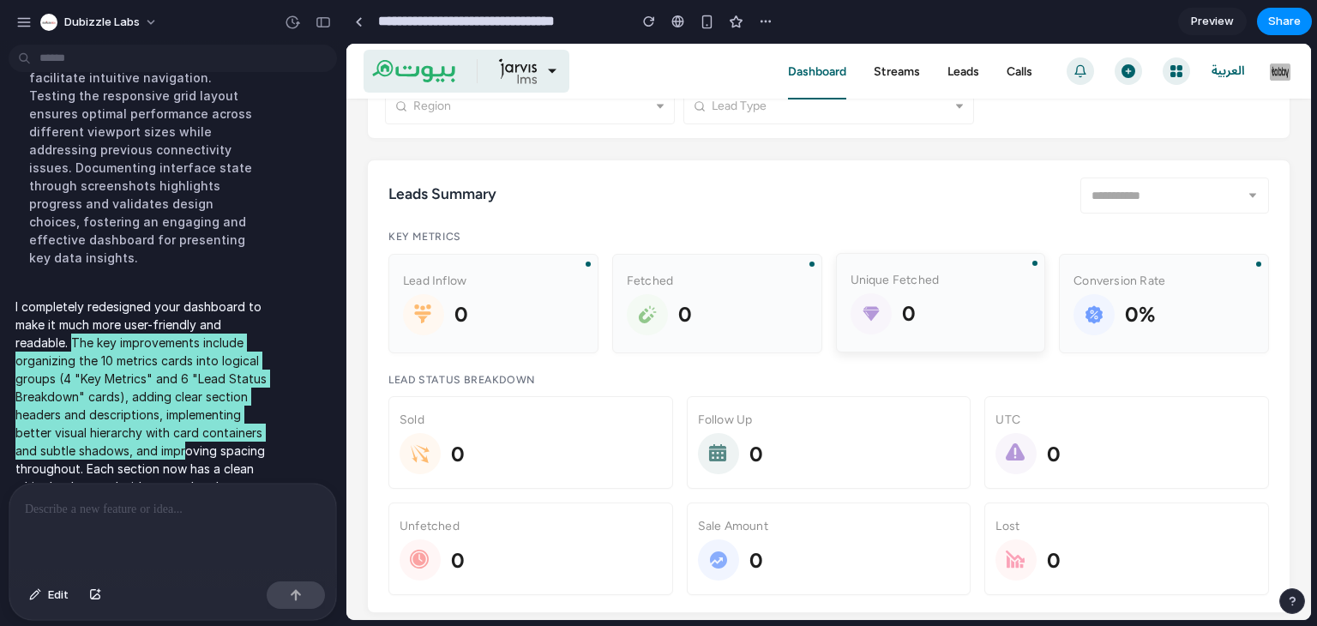
scroll to position [0, 0]
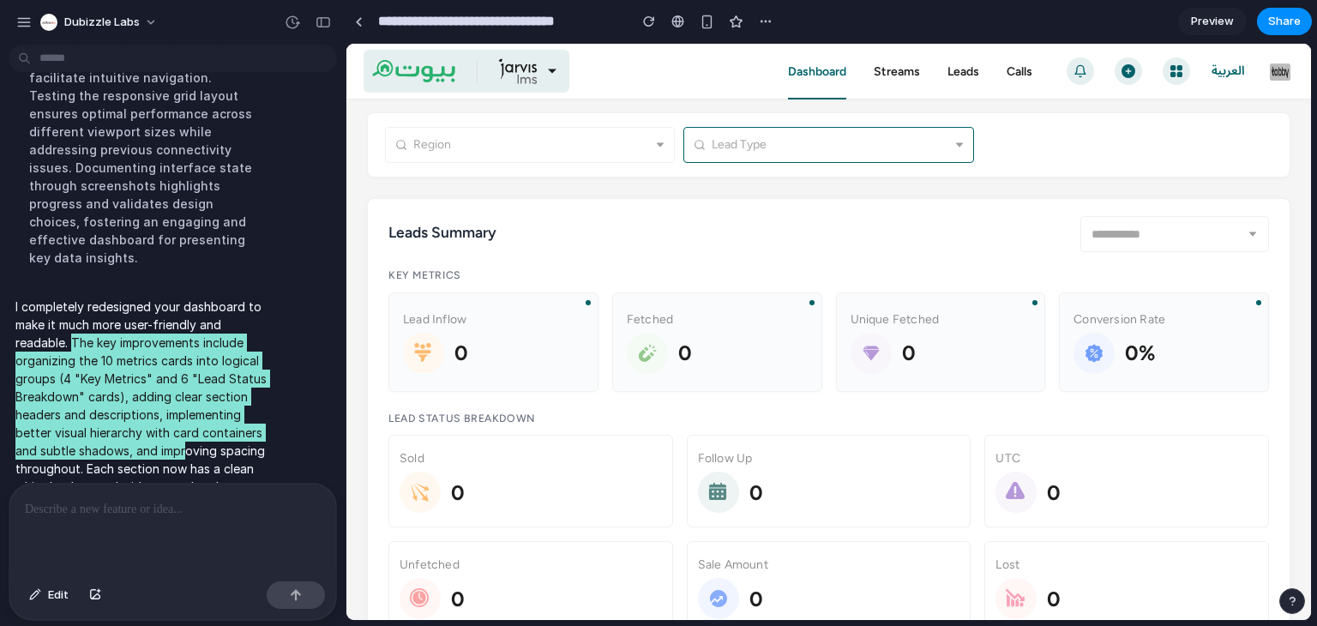
click at [789, 139] on div at bounding box center [831, 145] width 240 height 24
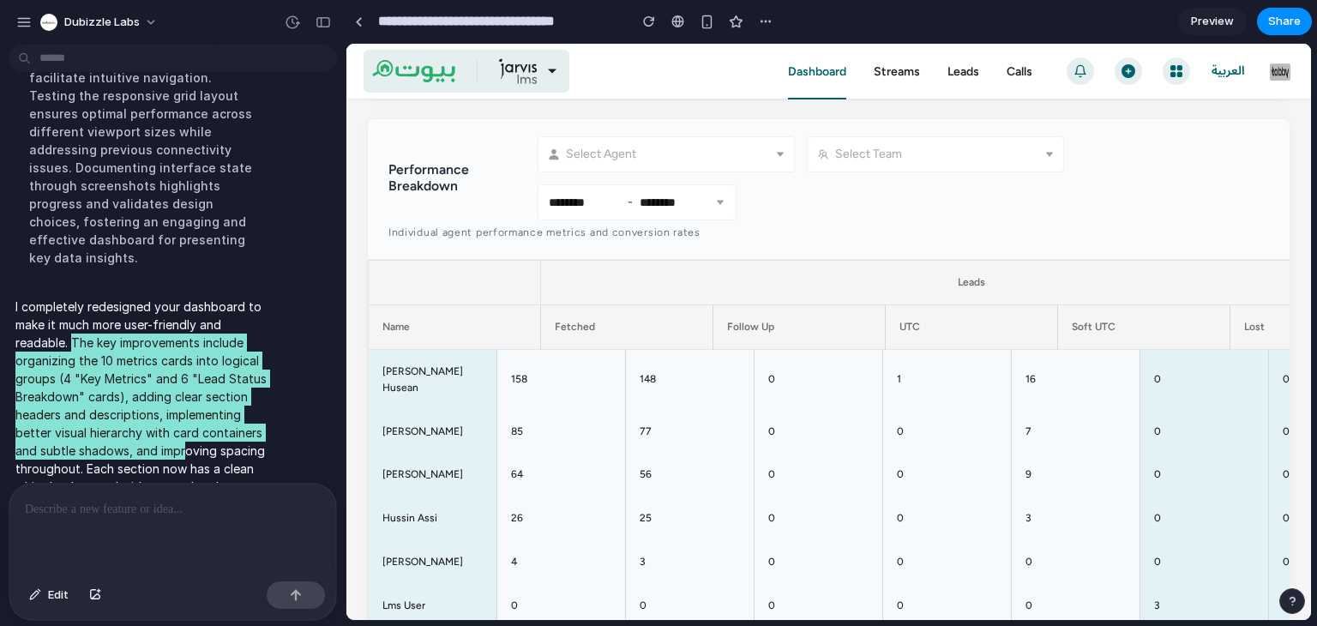
scroll to position [514, 0]
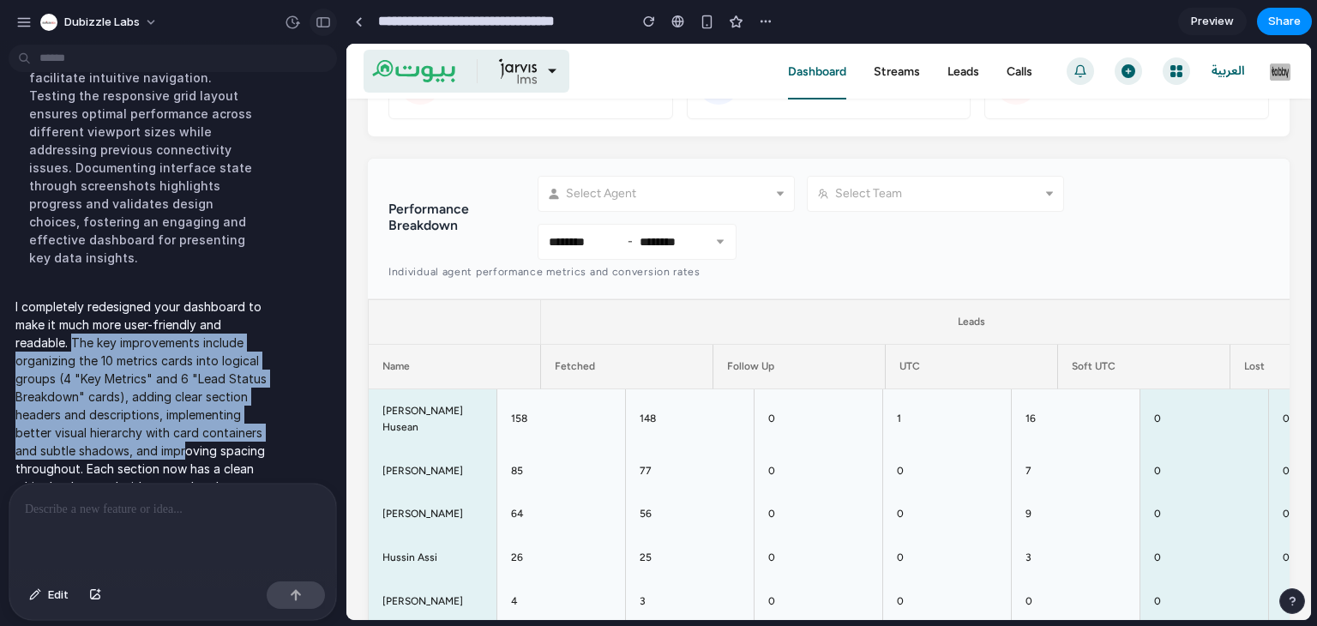
click at [321, 21] on div "button" at bounding box center [322, 22] width 15 height 12
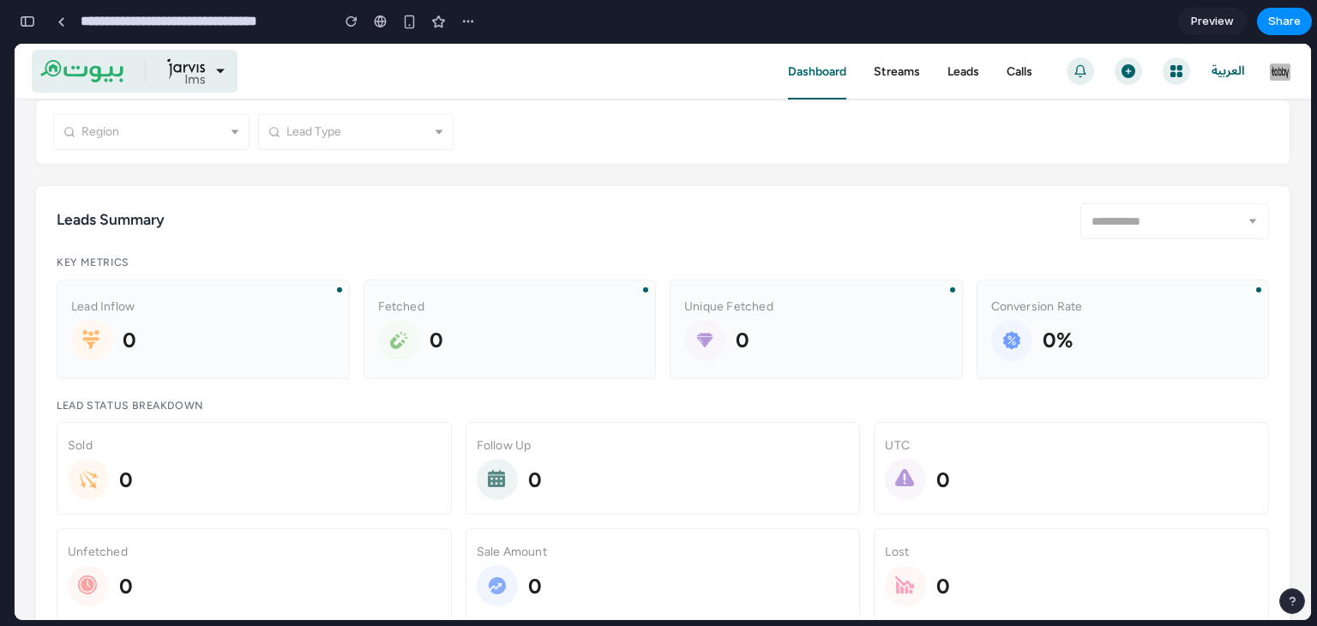
scroll to position [0, 0]
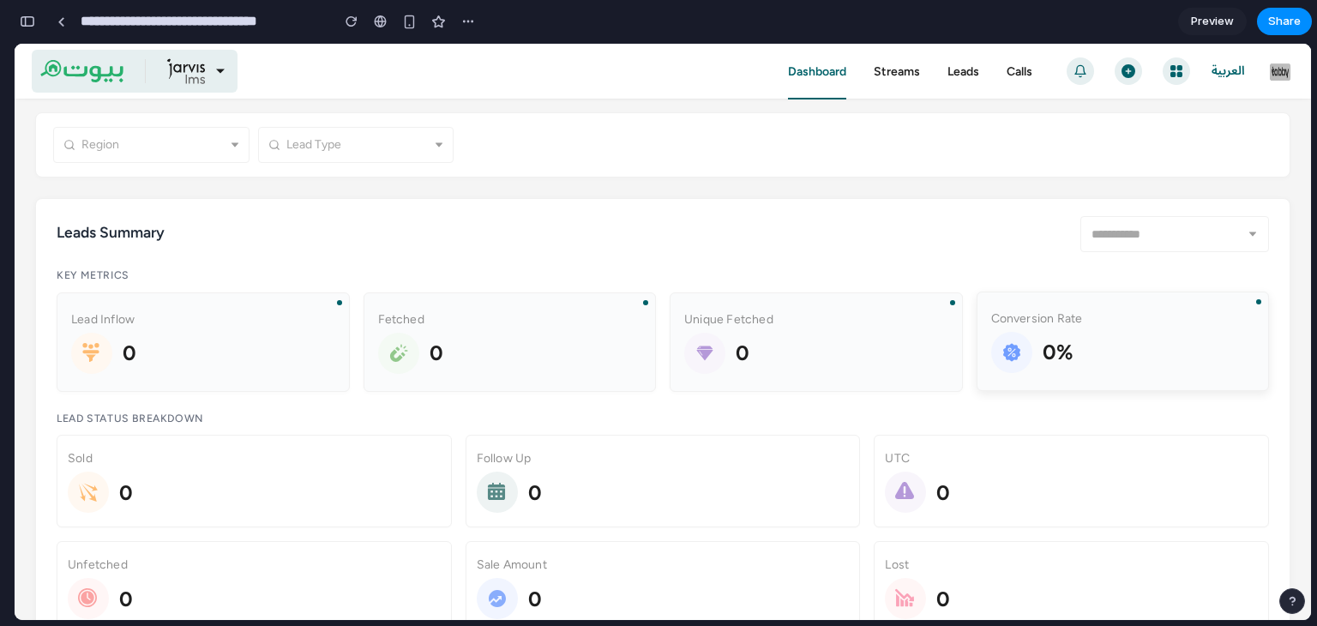
click at [1176, 327] on div "Conversion Rate" at bounding box center [1123, 318] width 264 height 19
click at [939, 303] on div "Unique Fetched 0" at bounding box center [815, 340] width 293 height 99
click at [337, 302] on div at bounding box center [339, 301] width 5 height 5
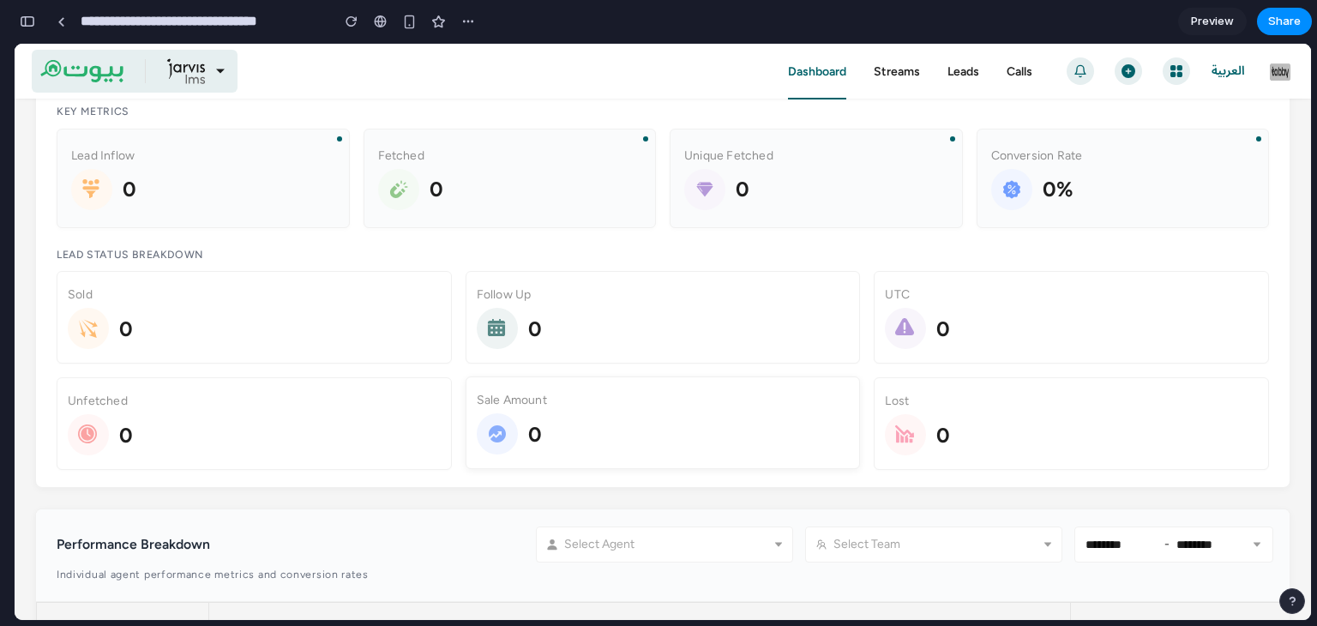
scroll to position [171, 0]
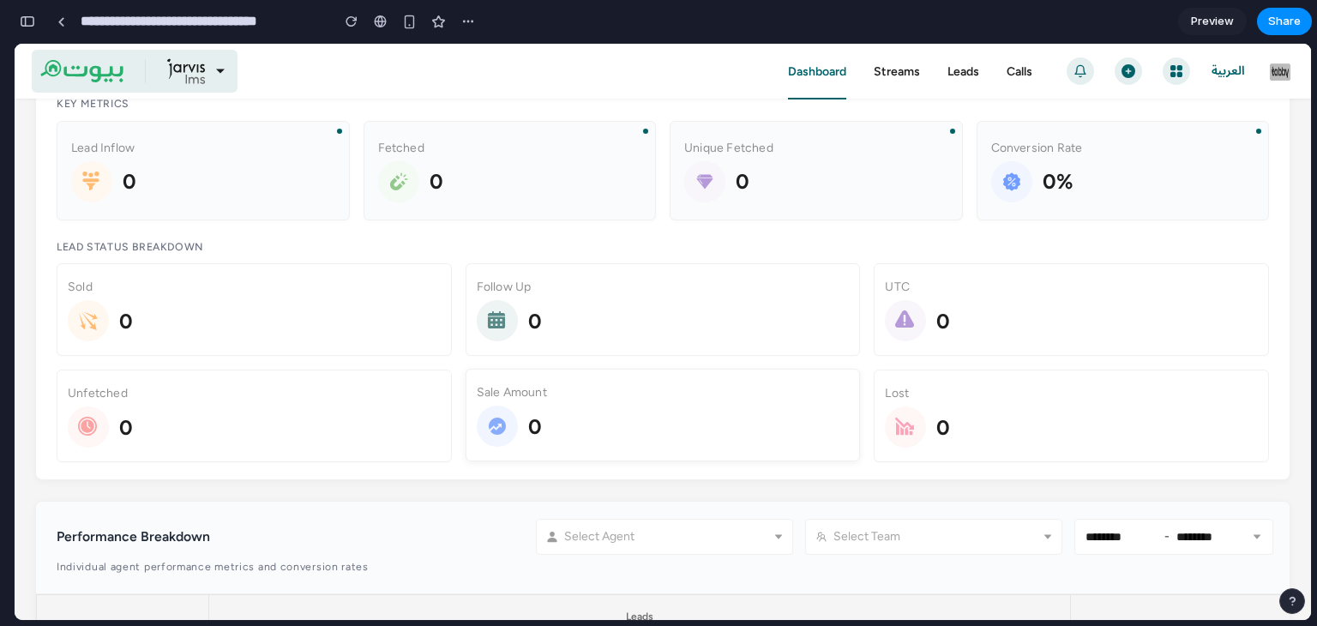
click at [528, 439] on span "0" at bounding box center [535, 427] width 14 height 33
click at [1006, 423] on div "0" at bounding box center [1071, 425] width 373 height 41
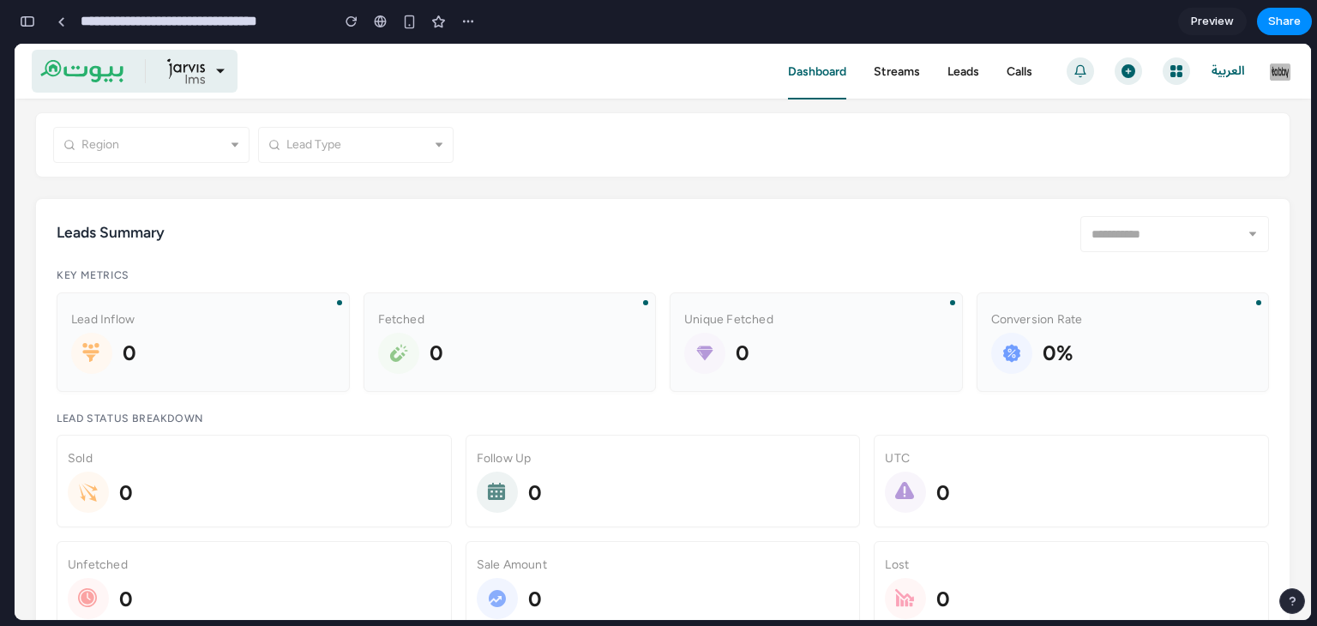
scroll to position [0, 0]
click at [465, 320] on div "Fetched" at bounding box center [510, 318] width 264 height 19
click at [351, 327] on div "Lead Inflow 0 Fetched 0 Unique Fetched 0 Conversion Rate 0%" at bounding box center [663, 341] width 1212 height 99
click at [507, 499] on div at bounding box center [497, 491] width 41 height 41
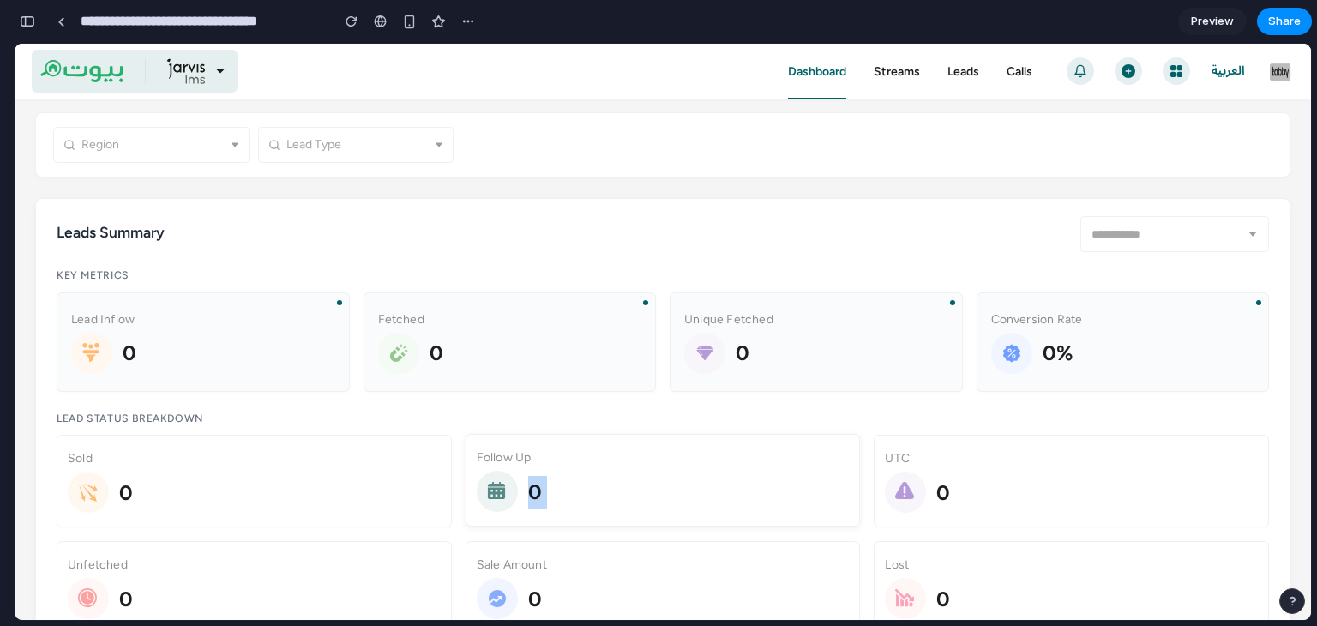
click at [507, 499] on div at bounding box center [497, 491] width 41 height 41
click at [556, 494] on div "0" at bounding box center [663, 491] width 373 height 41
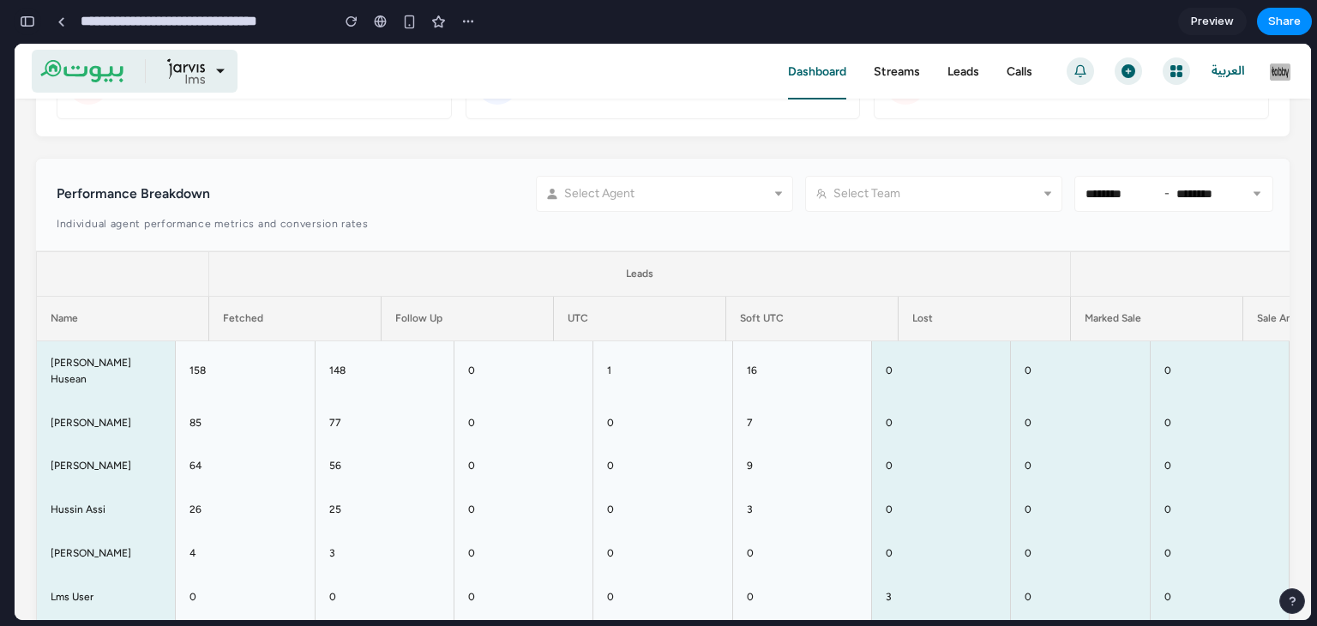
click at [34, 21] on button "button" at bounding box center [27, 21] width 27 height 27
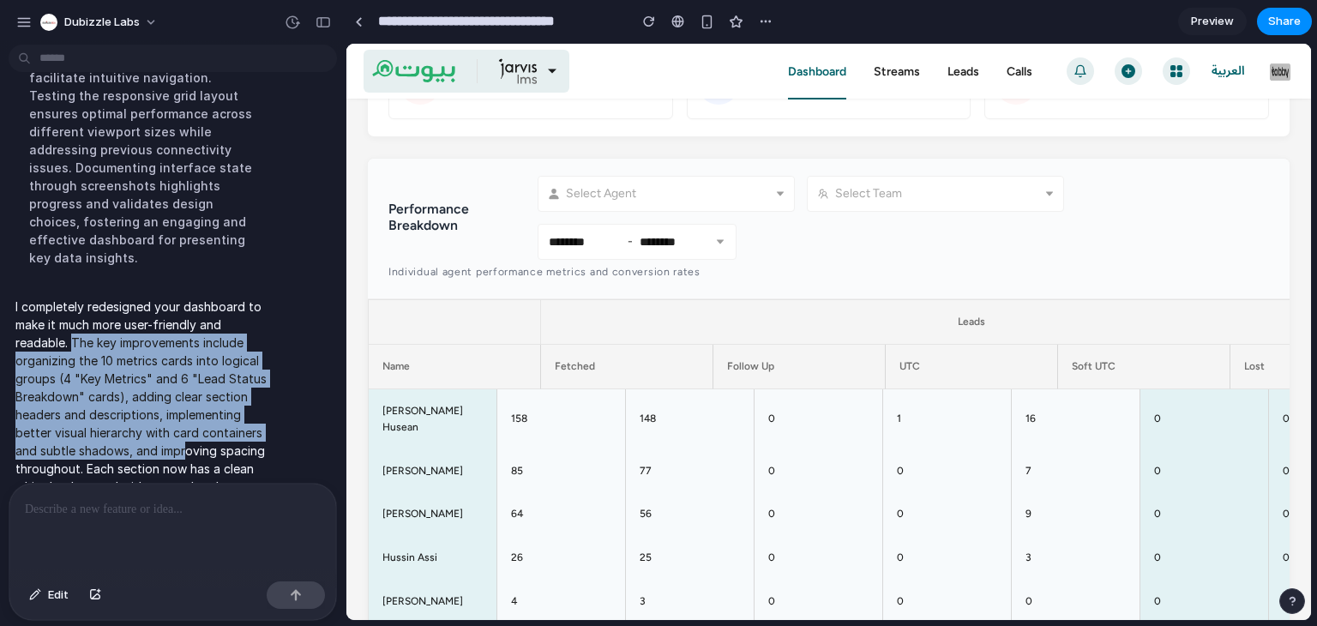
click at [271, 339] on div "I completely redesigned your dashboard to make it much more user-friendly and r…" at bounding box center [143, 414] width 268 height 255
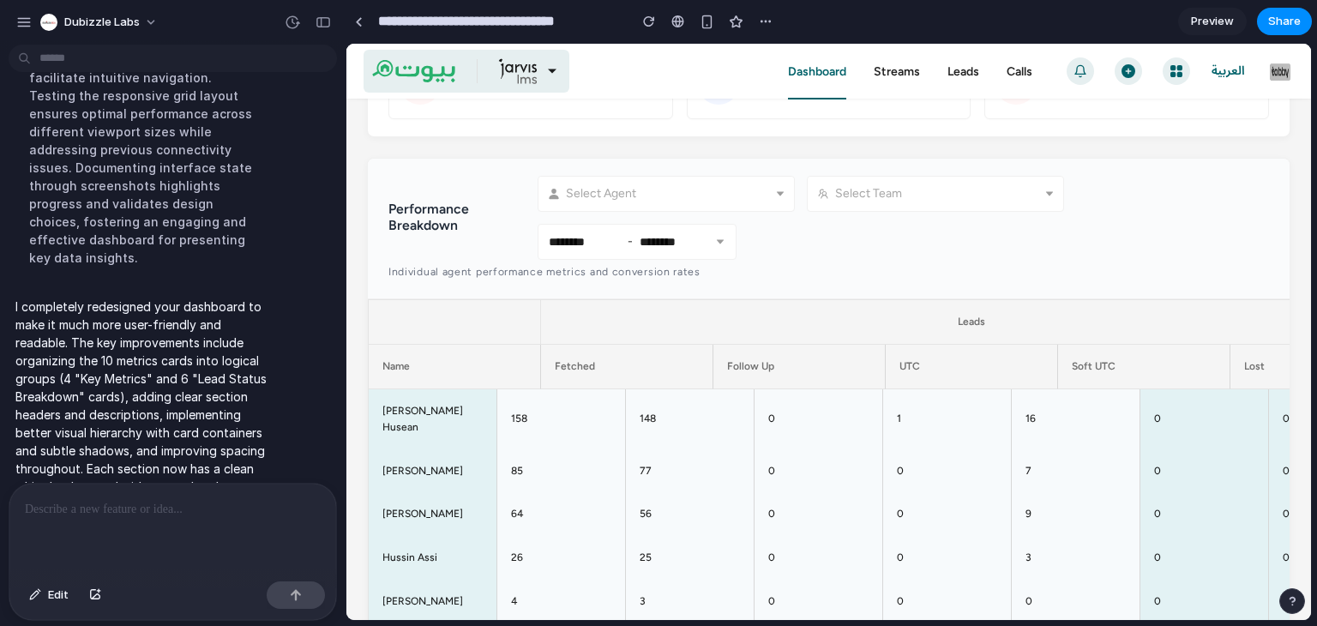
scroll to position [398, 0]
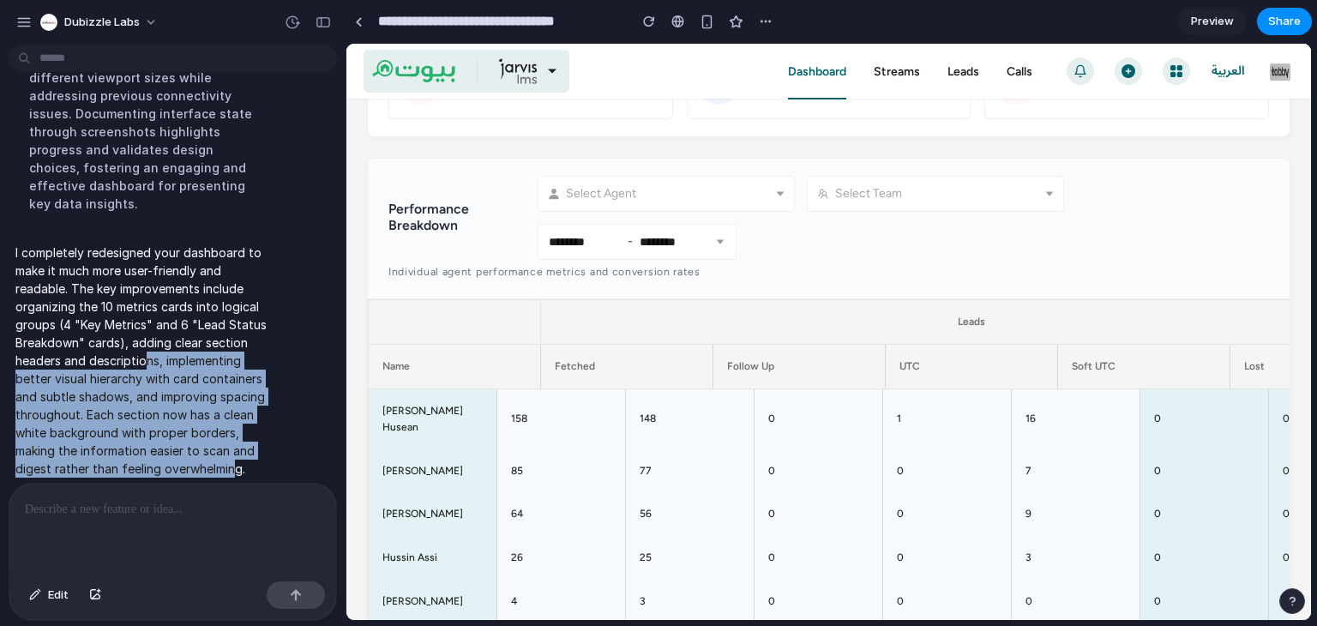
drag, startPoint x: 148, startPoint y: 337, endPoint x: 237, endPoint y: 443, distance: 138.2
click at [237, 443] on p "I completely redesigned your dashboard to make it much more user-friendly and r…" at bounding box center [142, 360] width 255 height 234
click at [236, 443] on p "I completely redesigned your dashboard to make it much more user-friendly and r…" at bounding box center [142, 360] width 255 height 234
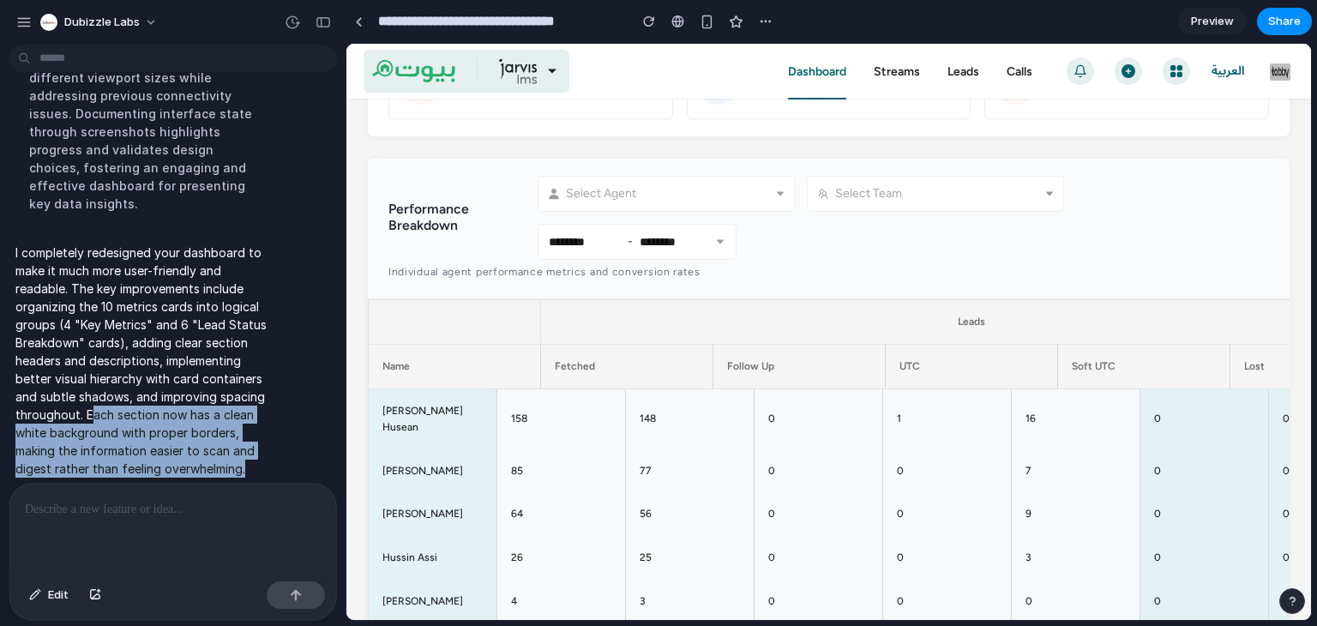
drag, startPoint x: 249, startPoint y: 453, endPoint x: 93, endPoint y: 396, distance: 166.2
click at [93, 396] on p "I completely redesigned your dashboard to make it much more user-friendly and r…" at bounding box center [142, 360] width 255 height 234
drag, startPoint x: 103, startPoint y: 399, endPoint x: 233, endPoint y: 447, distance: 138.9
click at [233, 447] on p "I completely redesigned your dashboard to make it much more user-friendly and r…" at bounding box center [142, 360] width 255 height 234
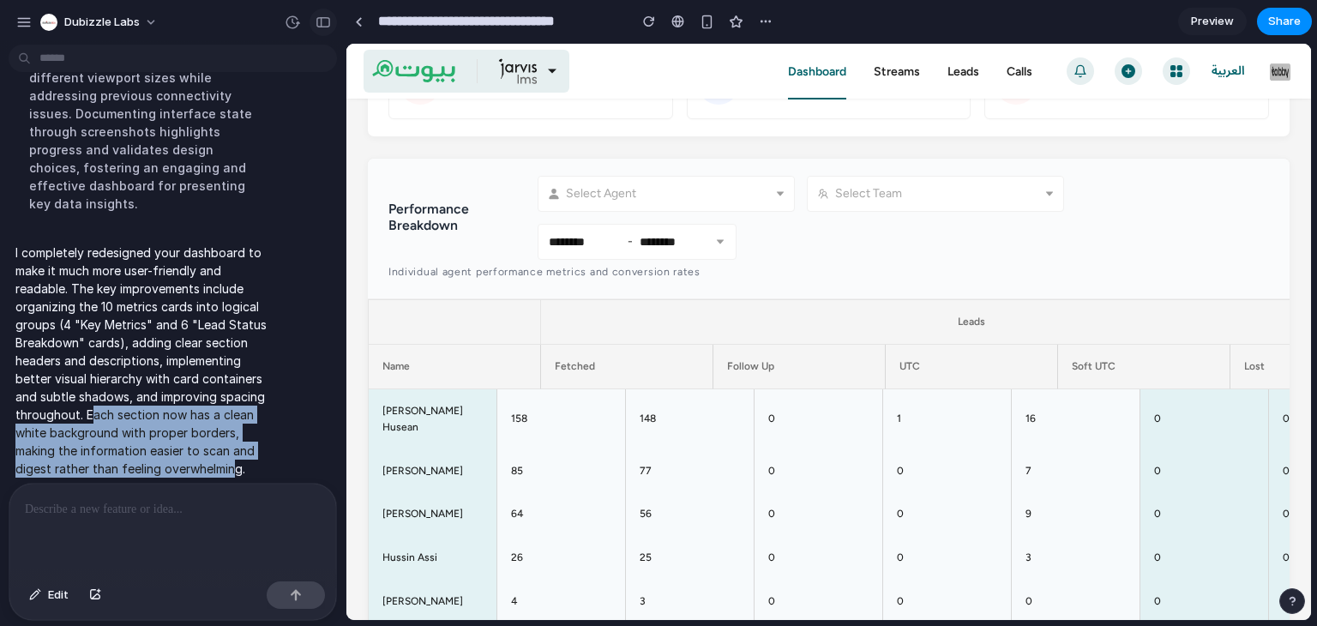
click at [319, 21] on div "button" at bounding box center [322, 22] width 15 height 12
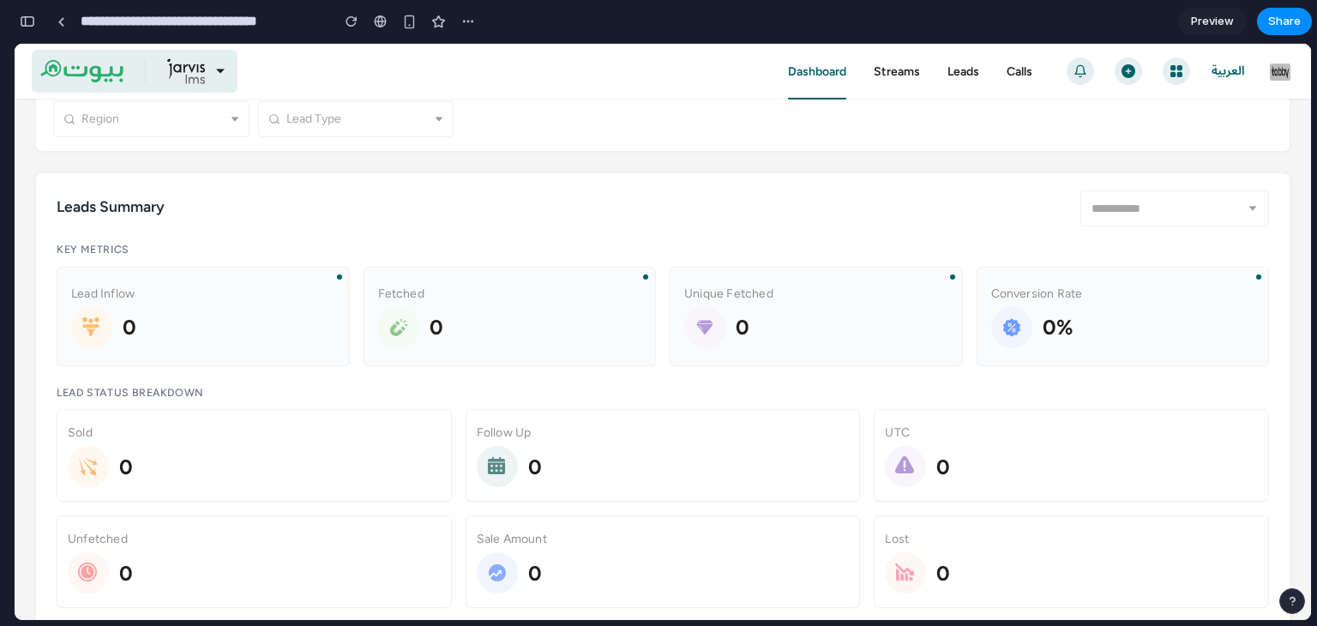
scroll to position [0, 0]
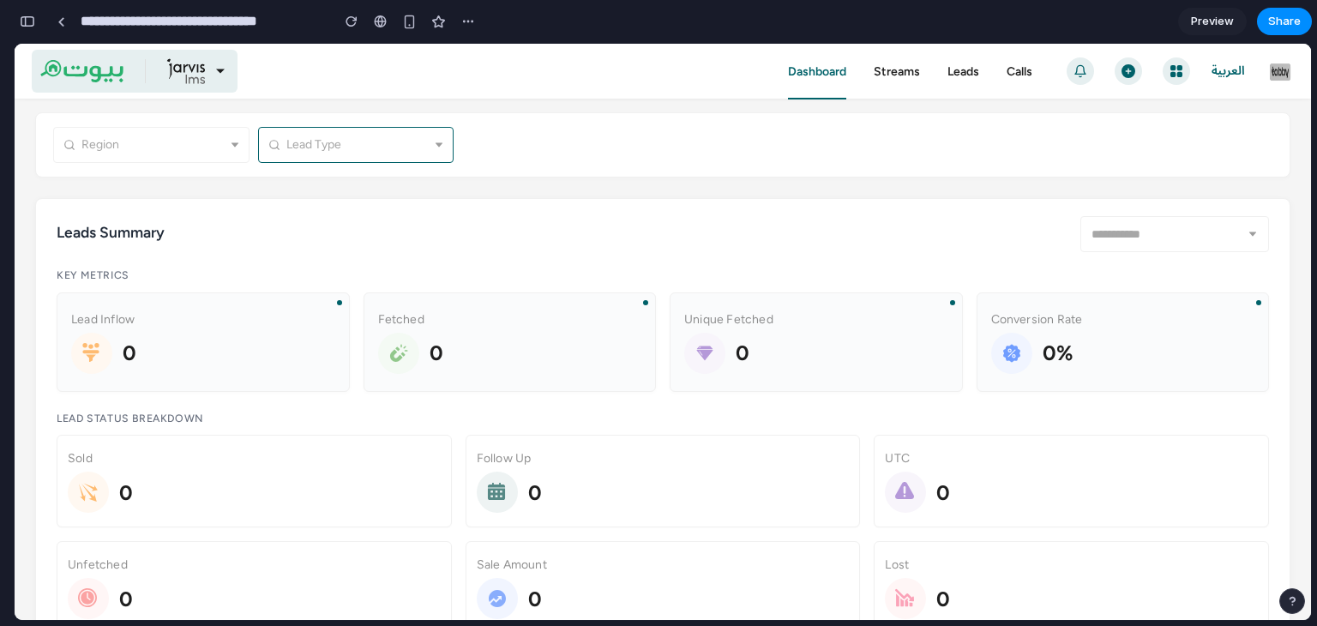
click at [373, 141] on div at bounding box center [359, 145] width 147 height 24
click at [123, 149] on div at bounding box center [154, 145] width 147 height 24
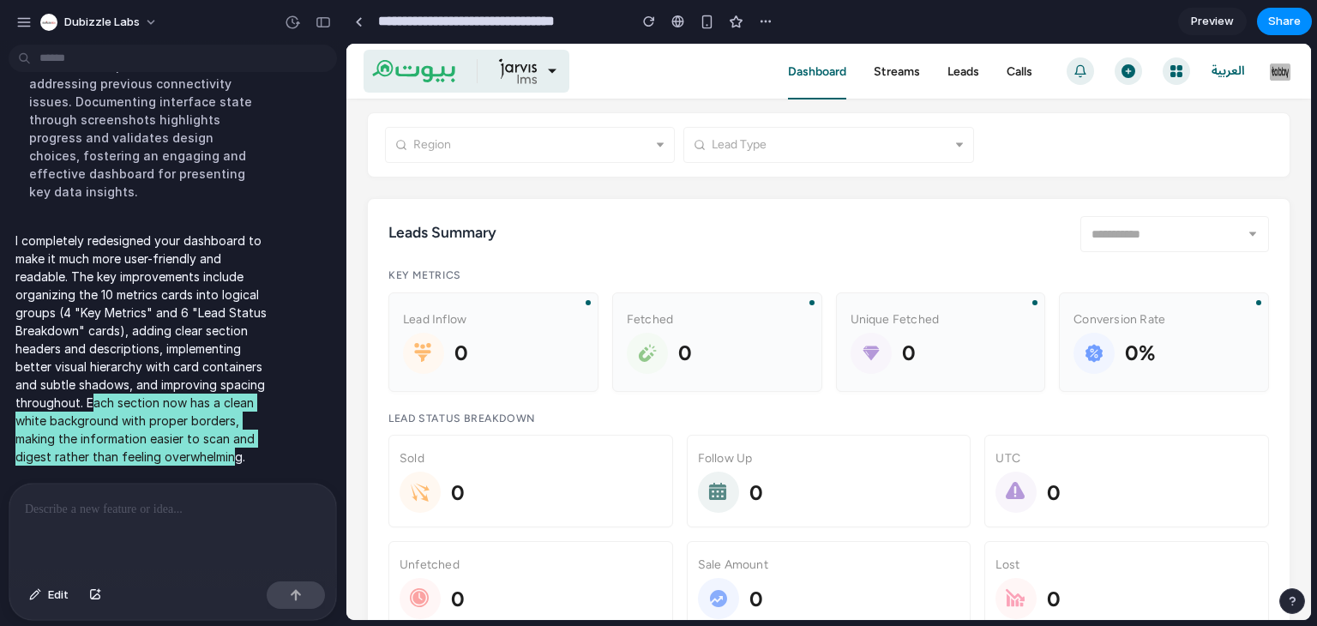
scroll to position [398, 0]
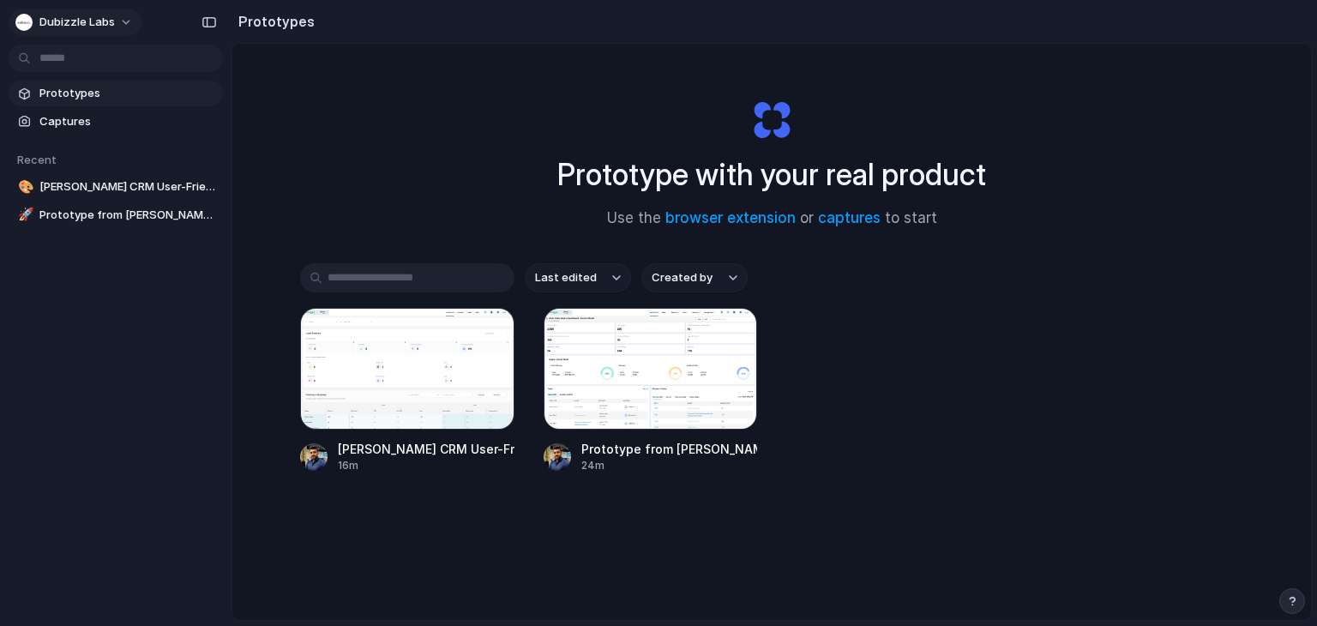
click at [27, 20] on div "button" at bounding box center [23, 22] width 17 height 17
click at [27, 20] on div "Settings Invite members Change theme Sign out" at bounding box center [658, 313] width 1317 height 626
